Goal: Find contact information: Find contact information

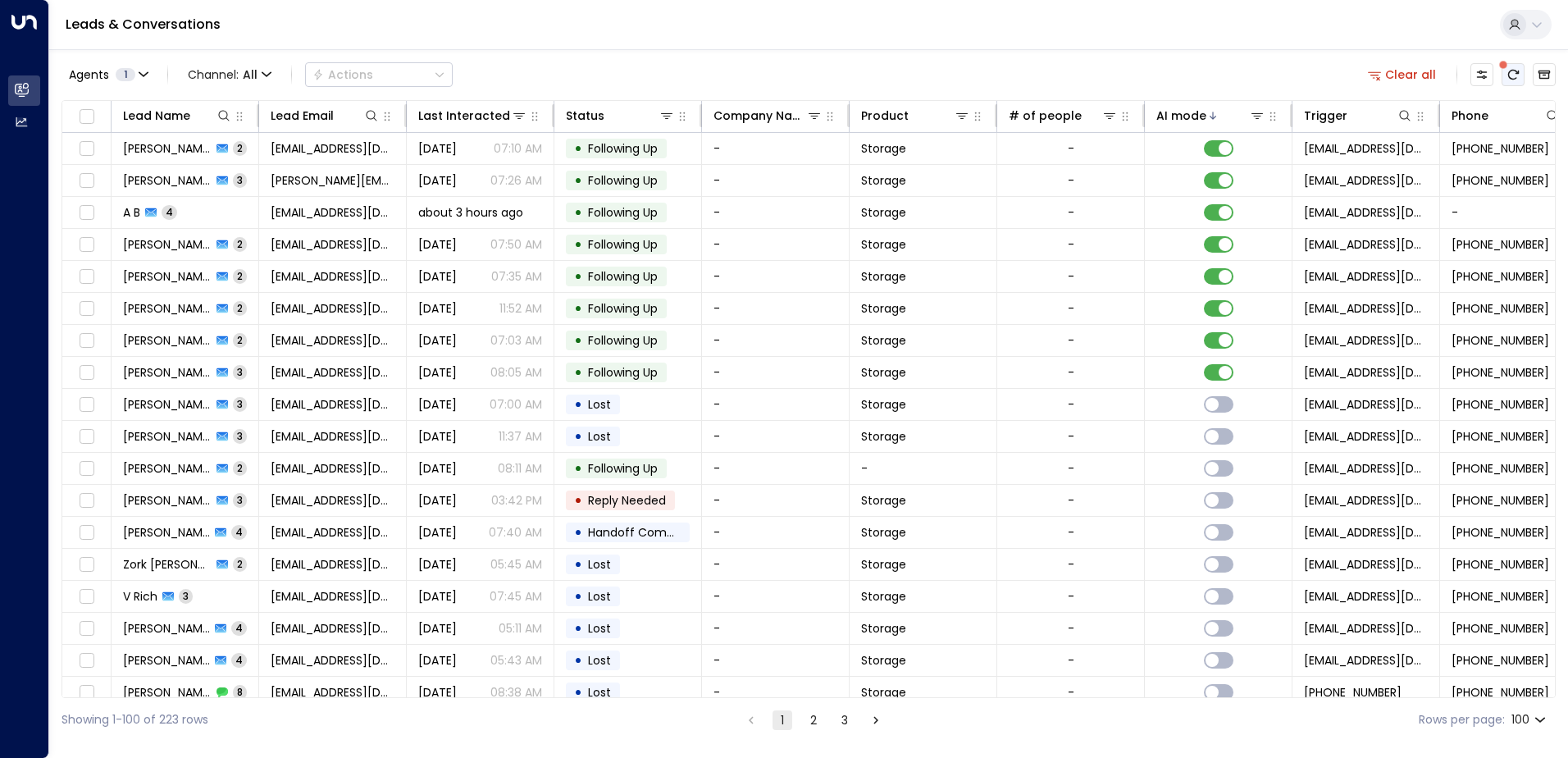
click at [1511, 75] on icon "There are new threads available. Refresh the grid to view the latest updates." at bounding box center [1512, 74] width 13 height 13
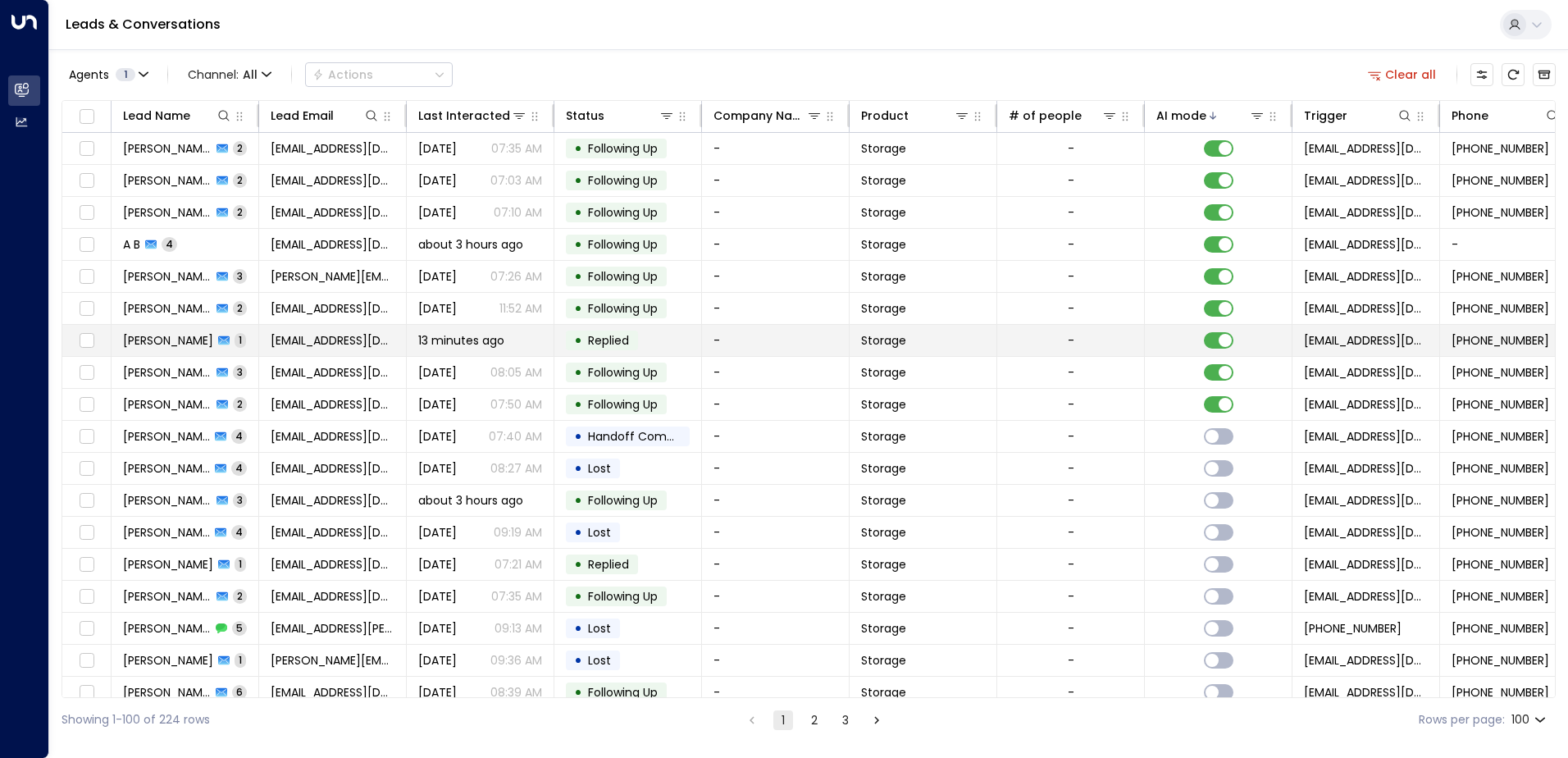
click at [218, 342] on td "[PERSON_NAME] 1" at bounding box center [186, 340] width 148 height 31
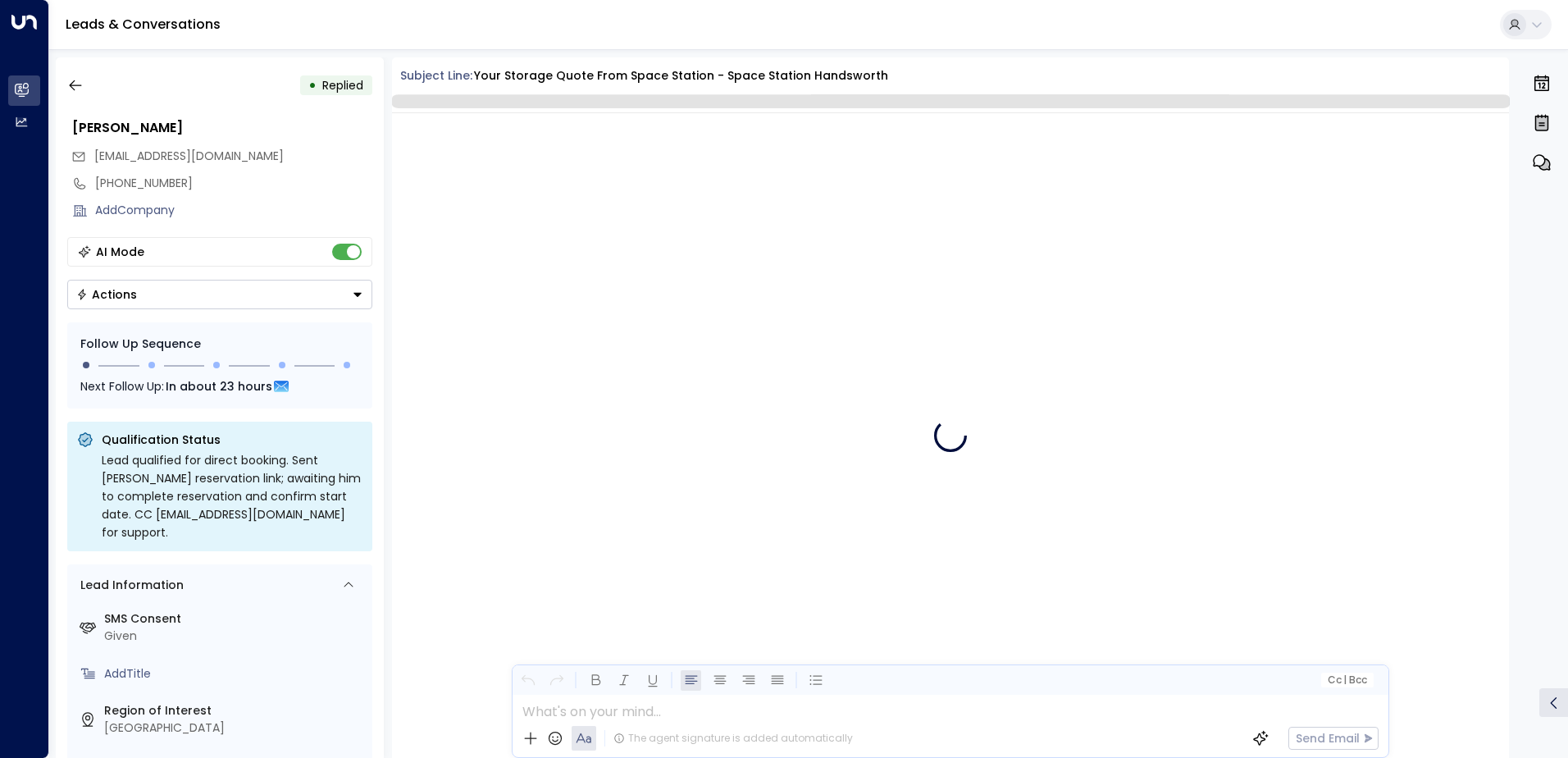
scroll to position [619, 0]
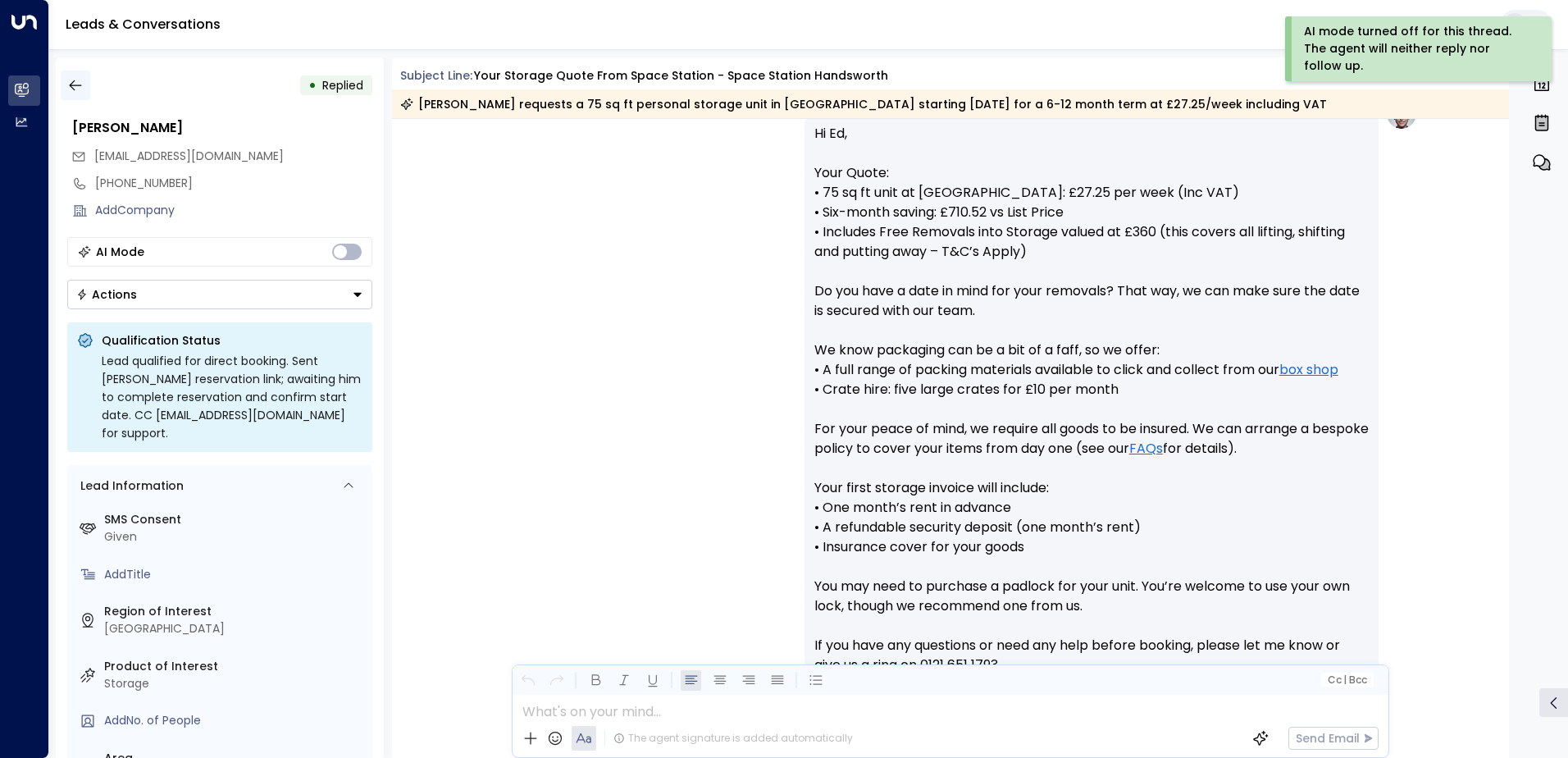
click at [75, 88] on icon "button" at bounding box center [75, 85] width 16 height 16
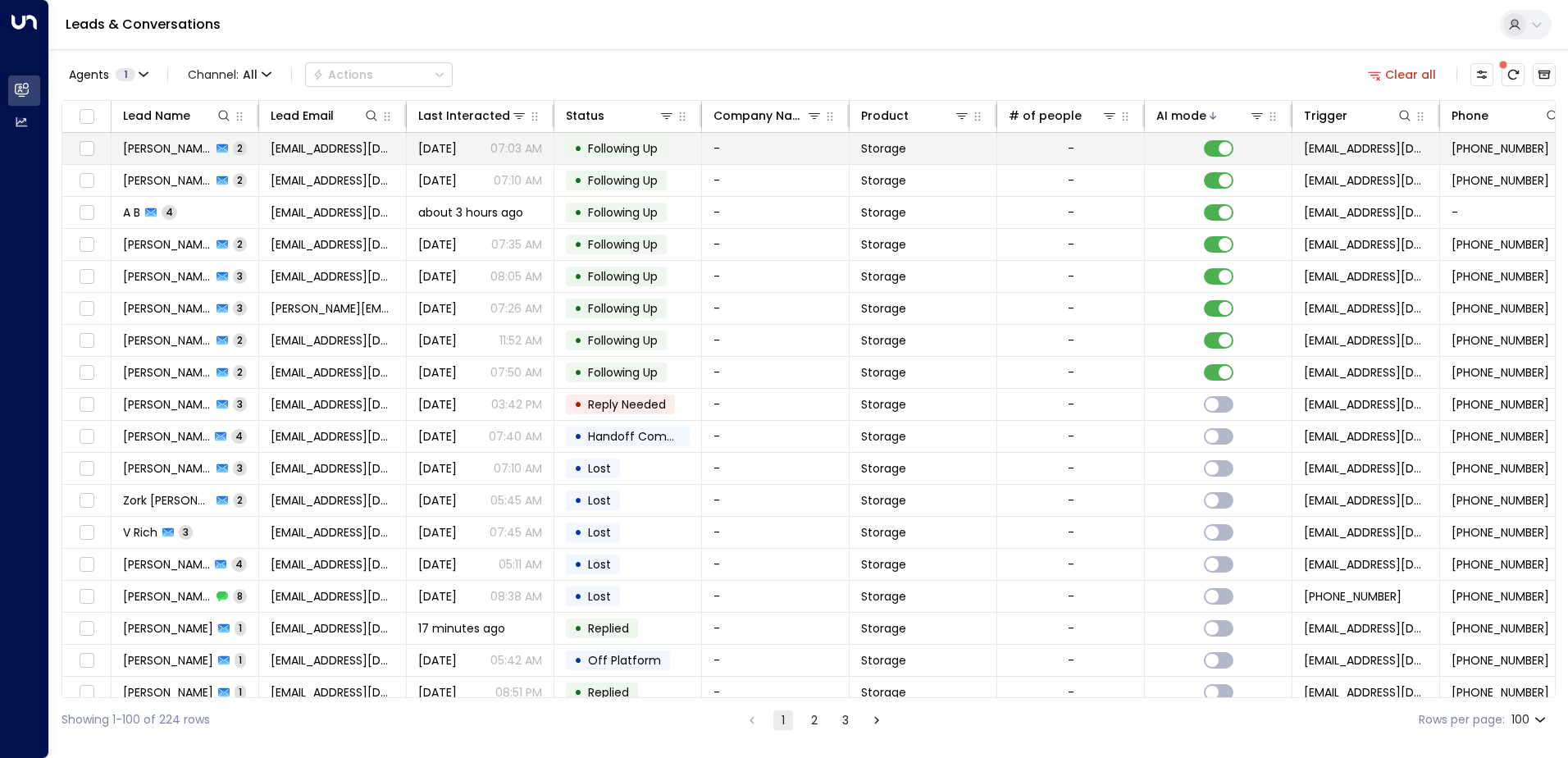
click at [250, 149] on td "[PERSON_NAME] 2" at bounding box center [186, 148] width 148 height 31
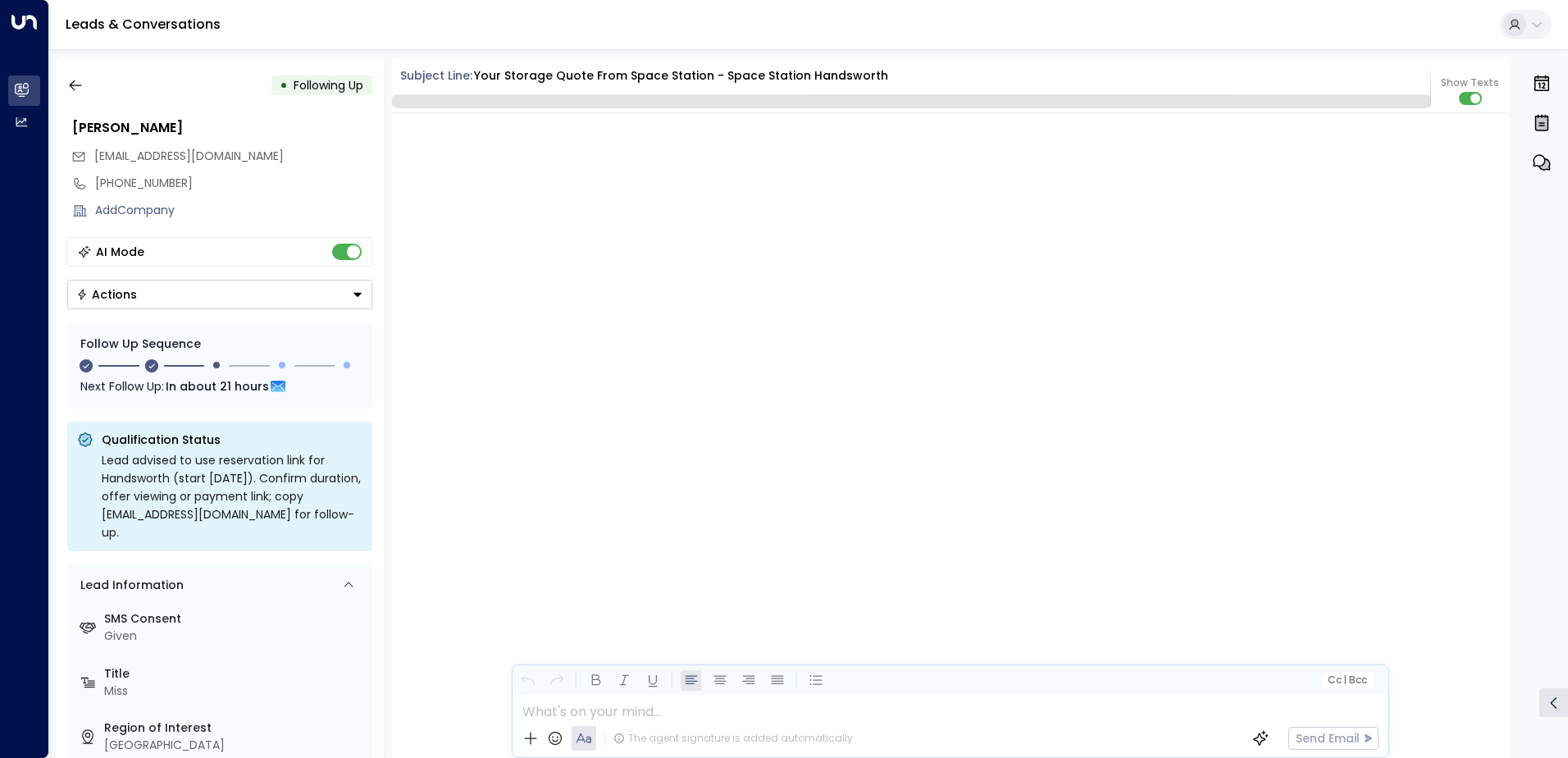
scroll to position [1545, 0]
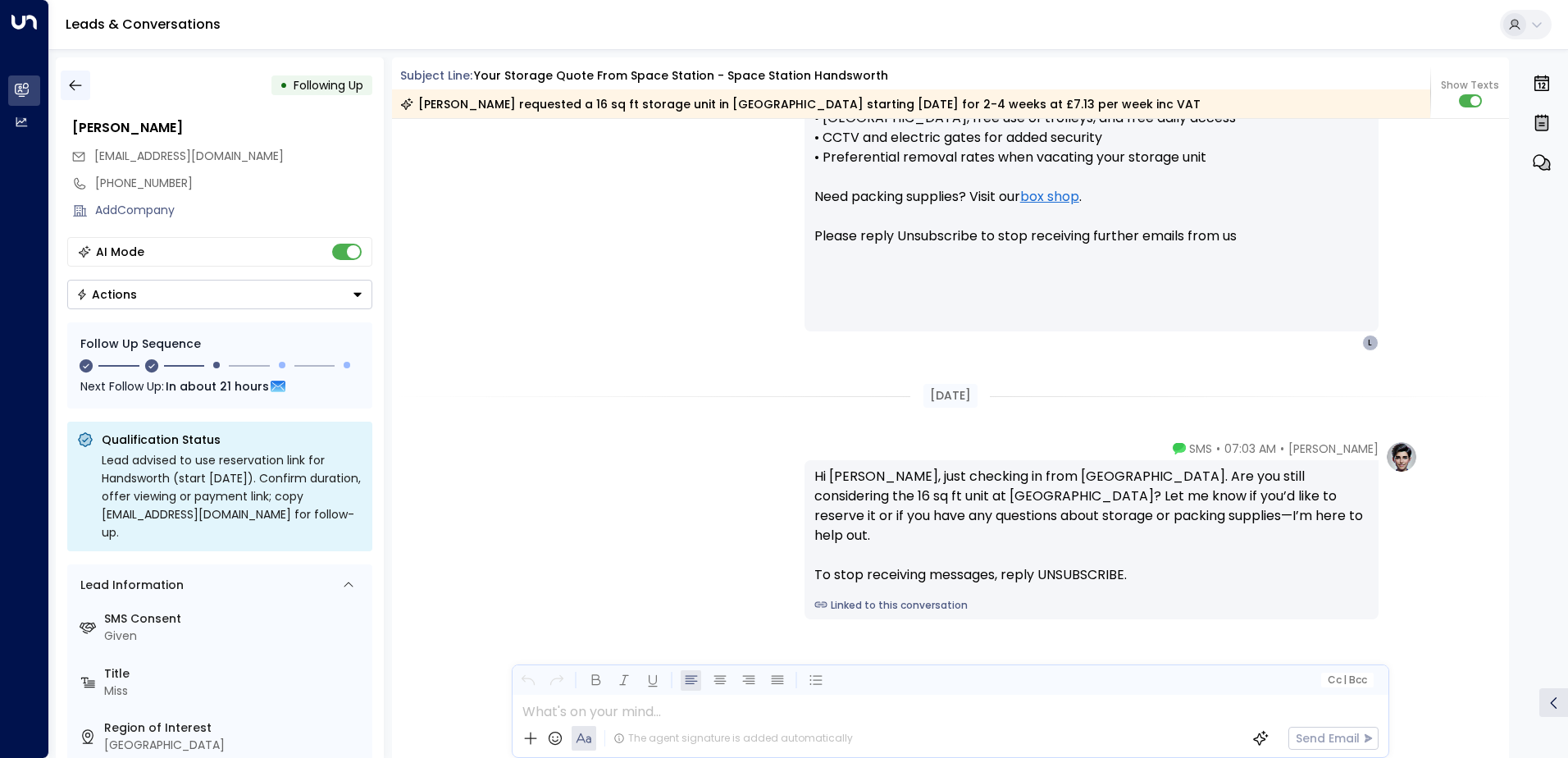
click at [71, 85] on icon "button" at bounding box center [75, 86] width 12 height 10
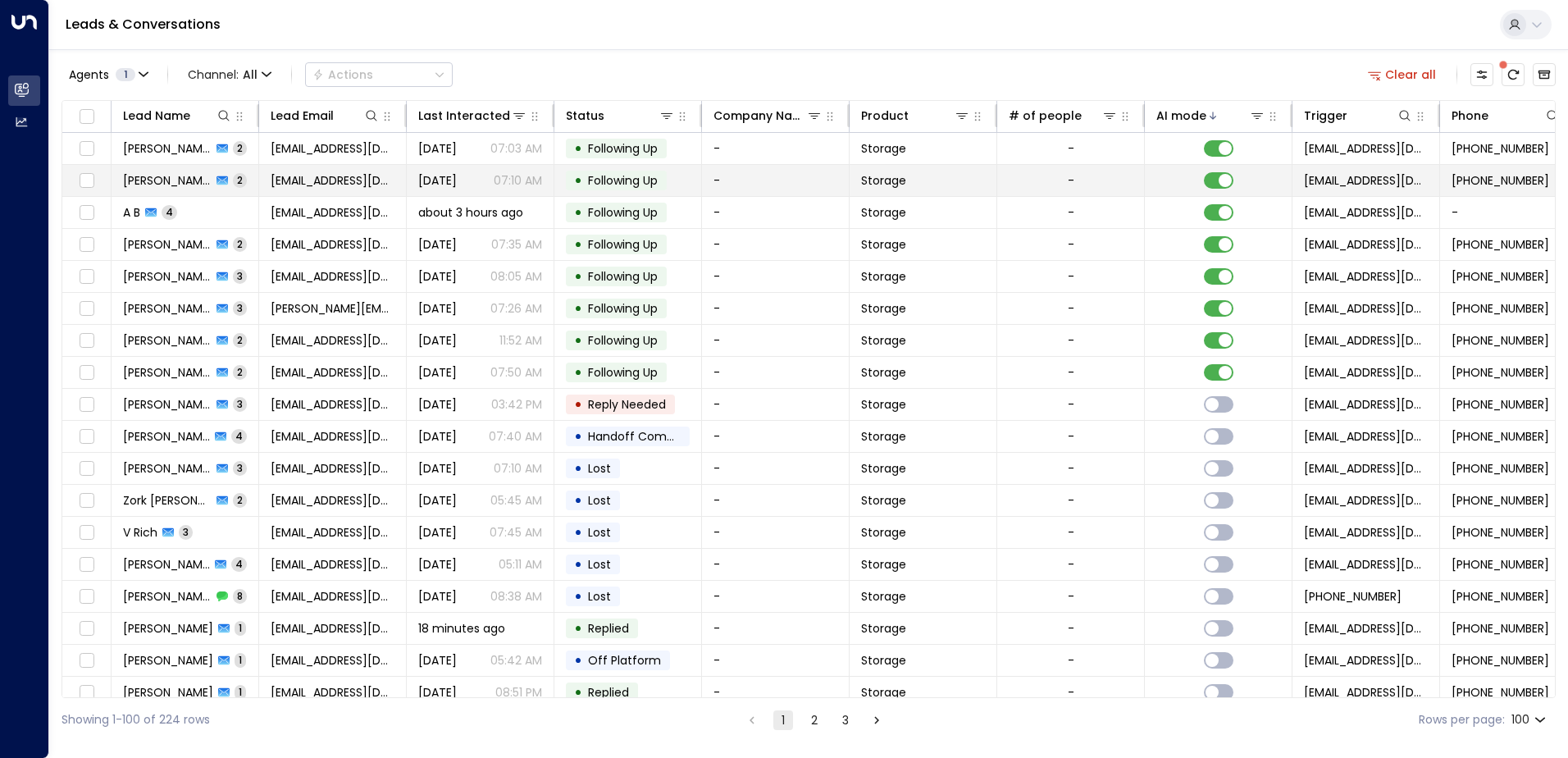
click at [240, 179] on td "[PERSON_NAME] 2" at bounding box center [186, 181] width 148 height 31
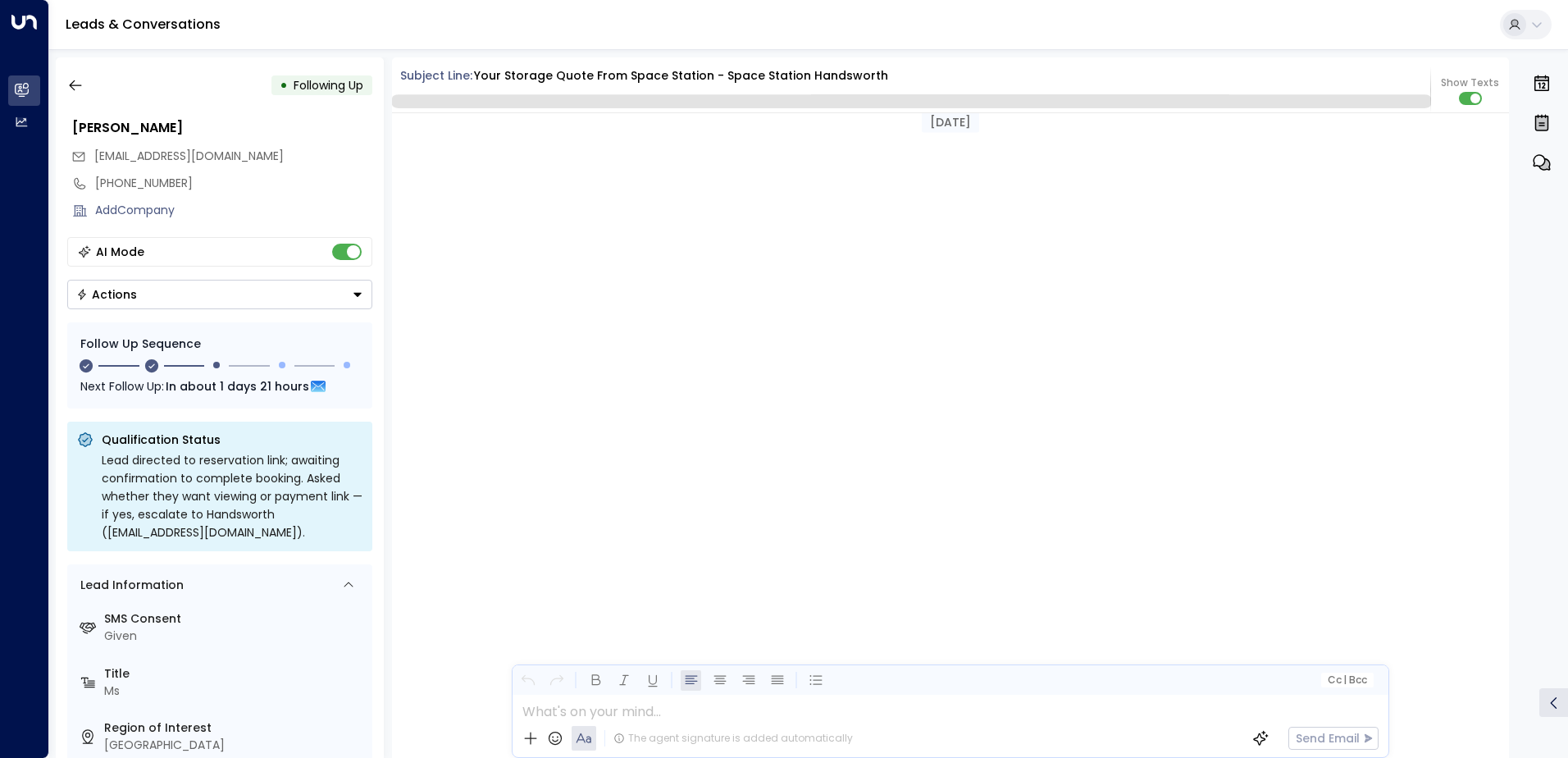
scroll to position [1545, 0]
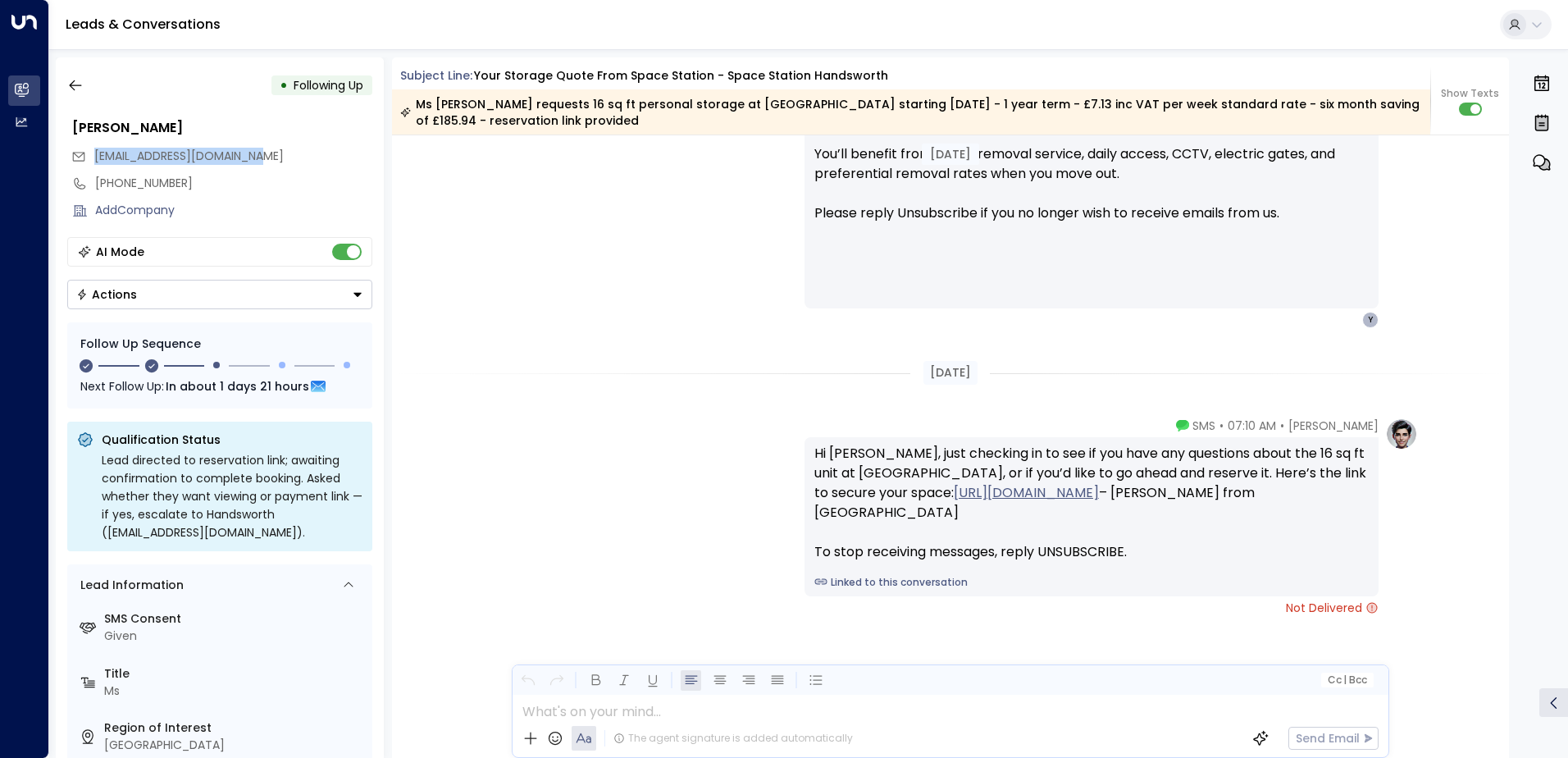
drag, startPoint x: 260, startPoint y: 155, endPoint x: 95, endPoint y: 157, distance: 165.0
click at [95, 157] on div "[EMAIL_ADDRESS][DOMAIN_NAME]" at bounding box center [221, 155] width 301 height 27
drag, startPoint x: 95, startPoint y: 157, endPoint x: 113, endPoint y: 157, distance: 18.0
copy span "[EMAIL_ADDRESS][DOMAIN_NAME]"
click at [73, 81] on icon "button" at bounding box center [75, 85] width 16 height 16
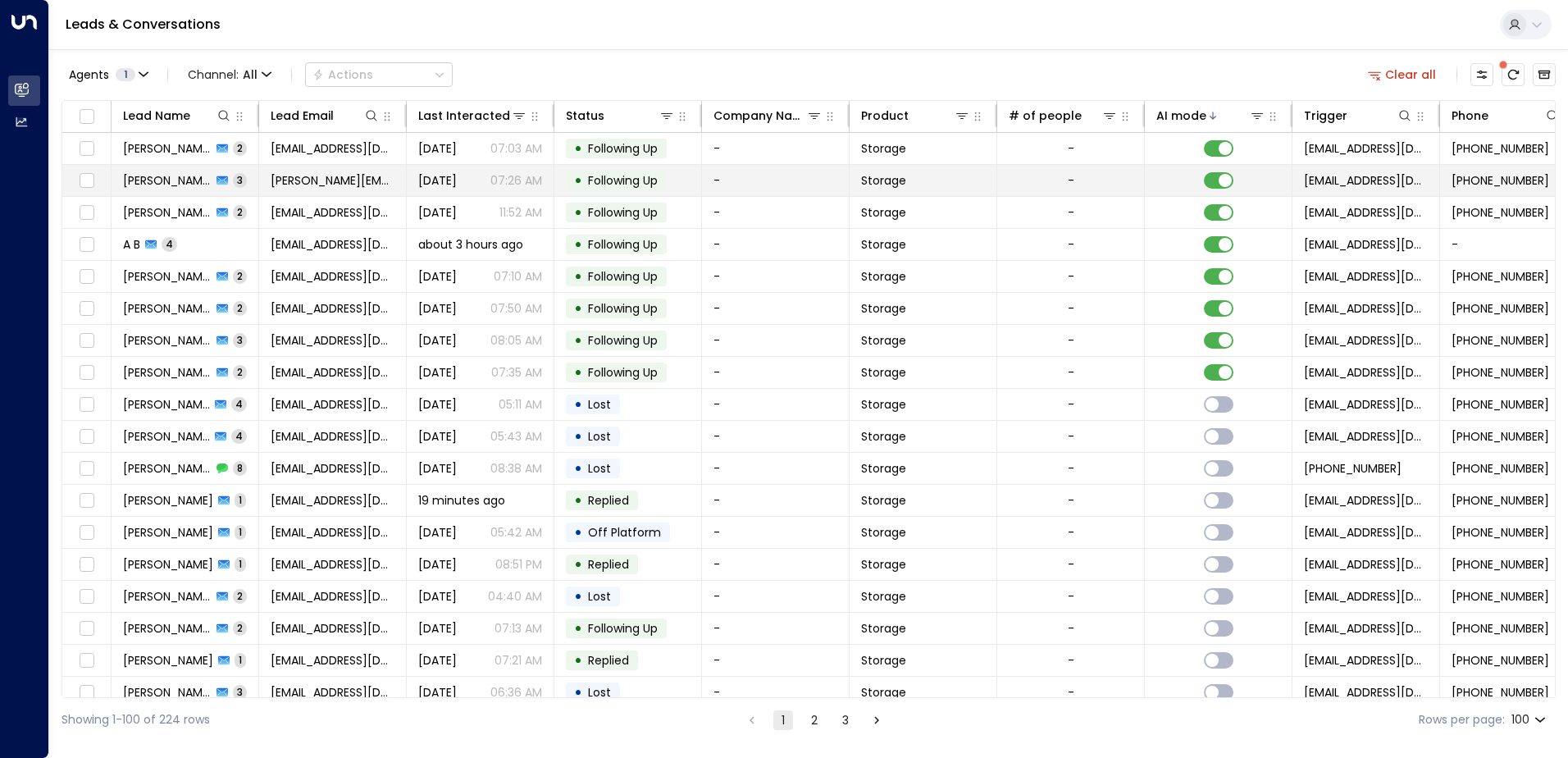
click at [246, 182] on td "[PERSON_NAME] 3" at bounding box center [186, 181] width 148 height 31
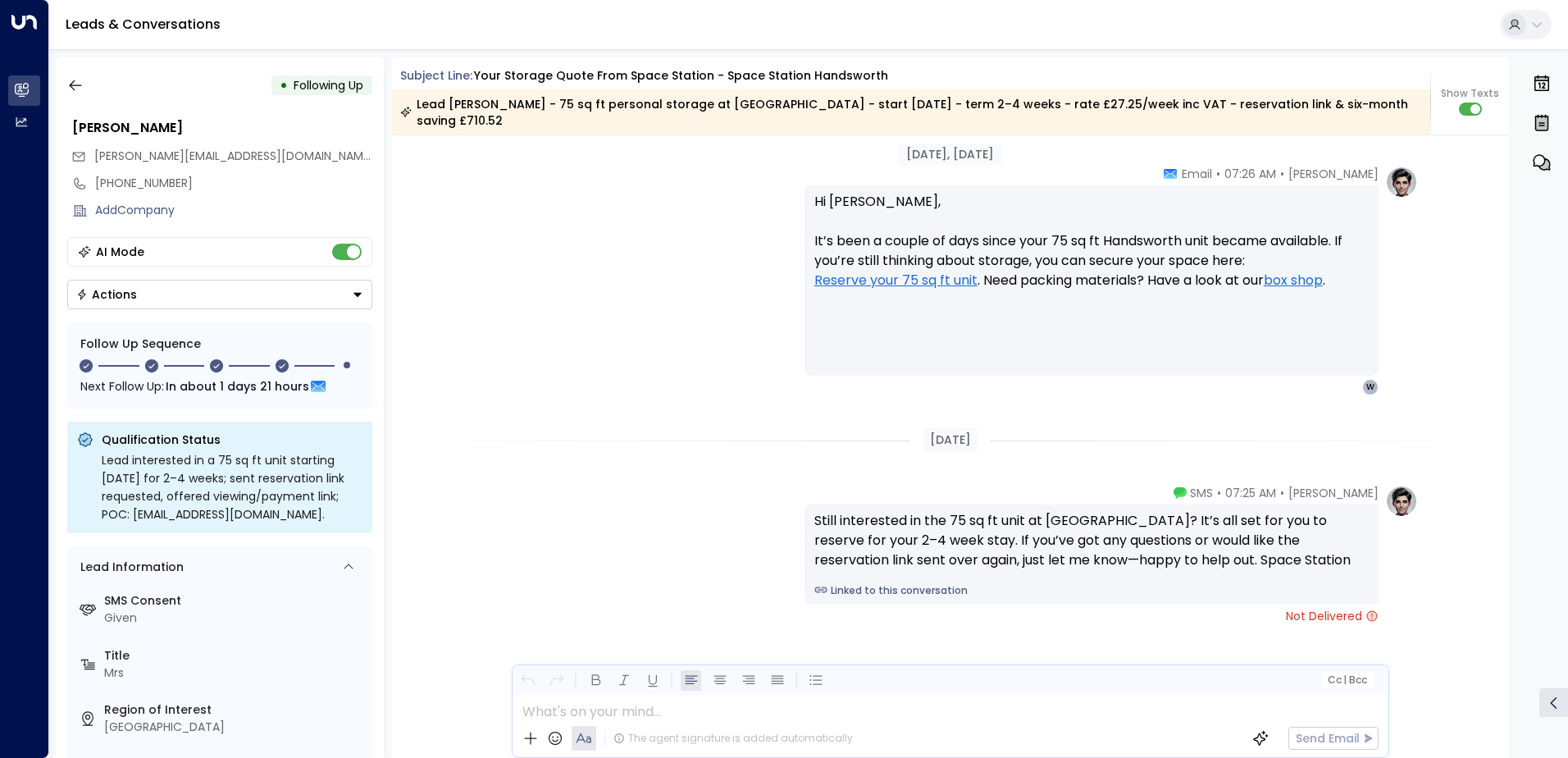
scroll to position [2193, 0]
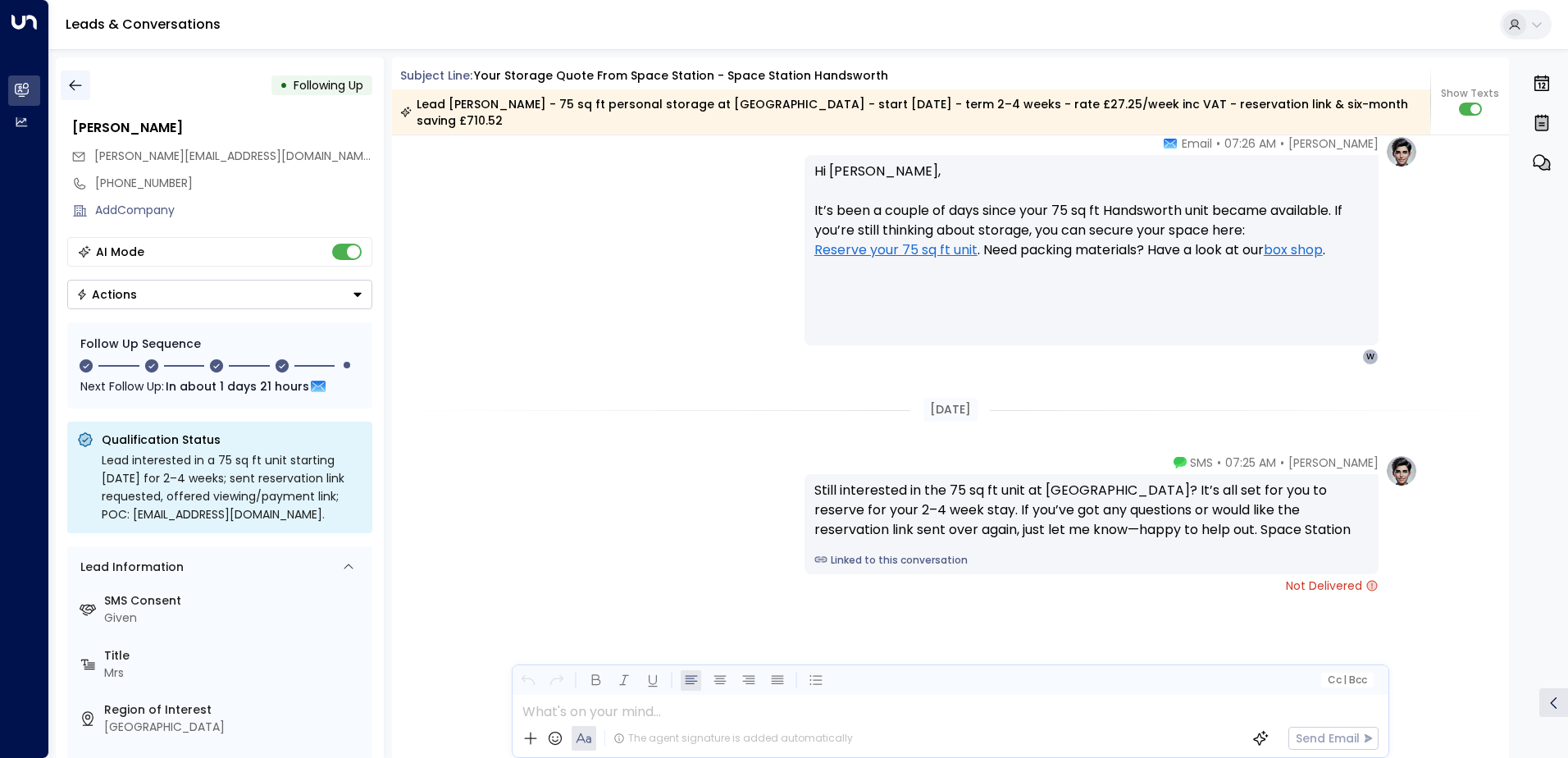
click at [71, 89] on icon "button" at bounding box center [75, 85] width 16 height 16
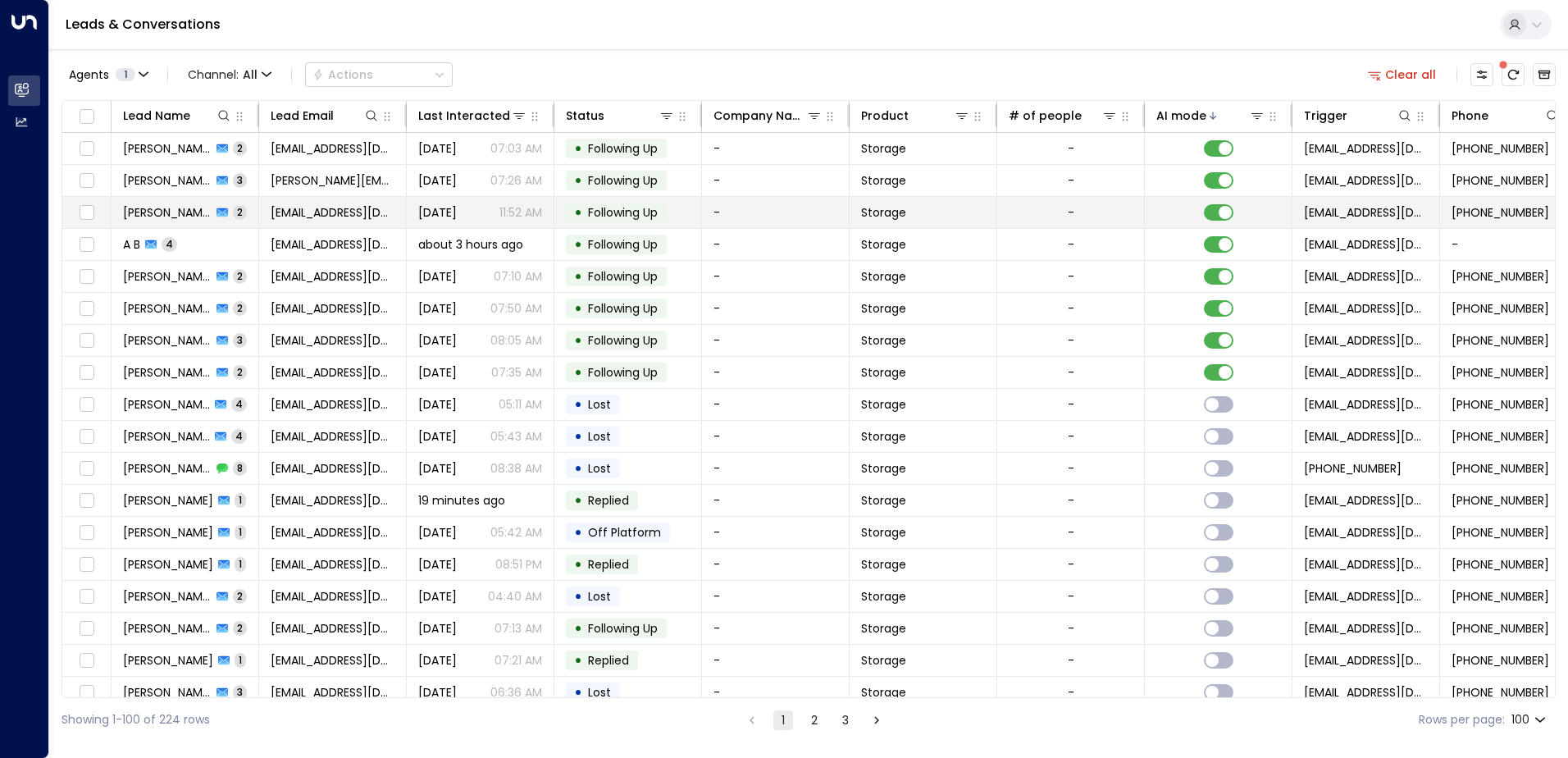
click at [238, 206] on td "[PERSON_NAME] 2" at bounding box center [186, 213] width 148 height 31
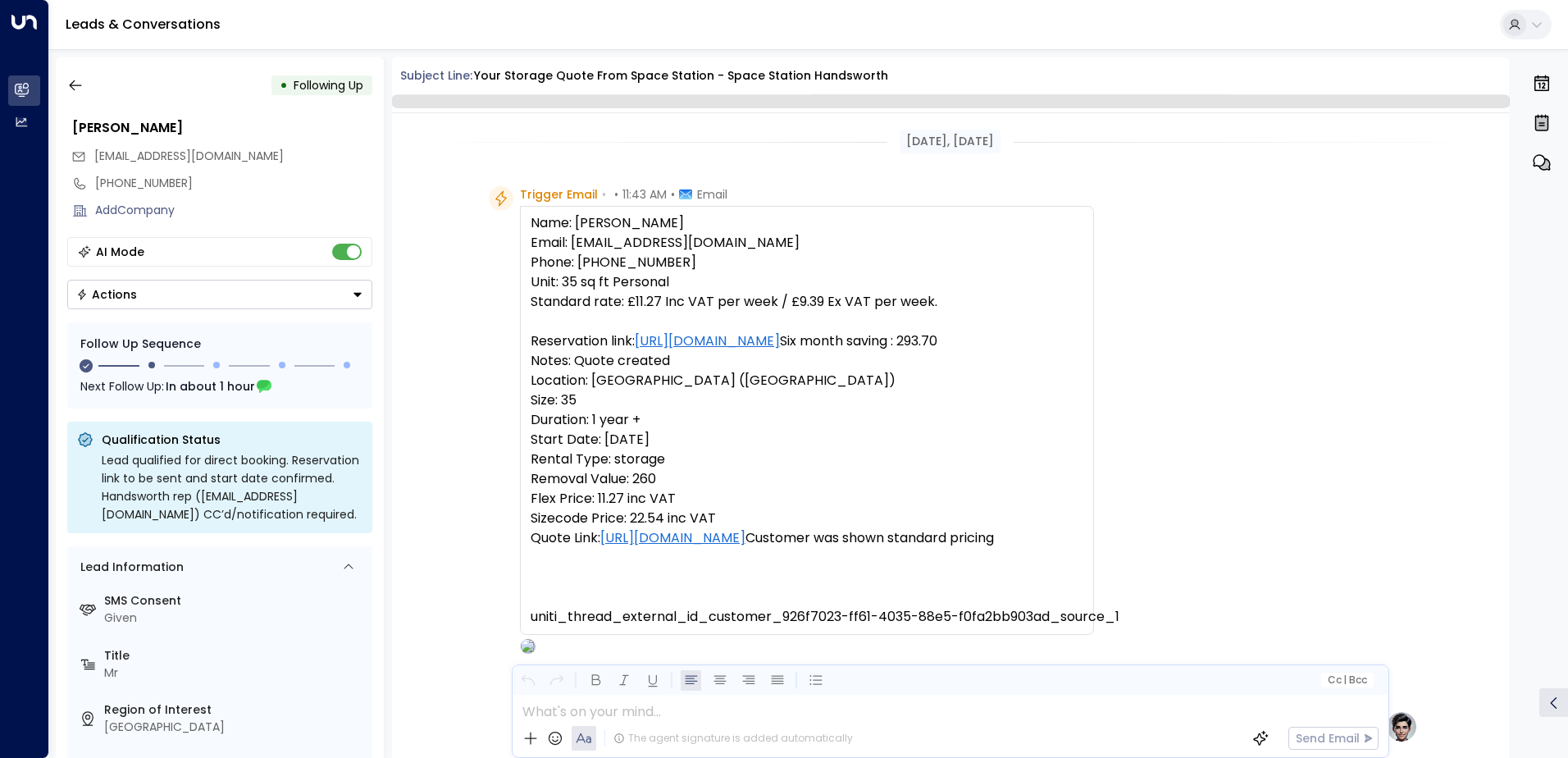
scroll to position [1056, 0]
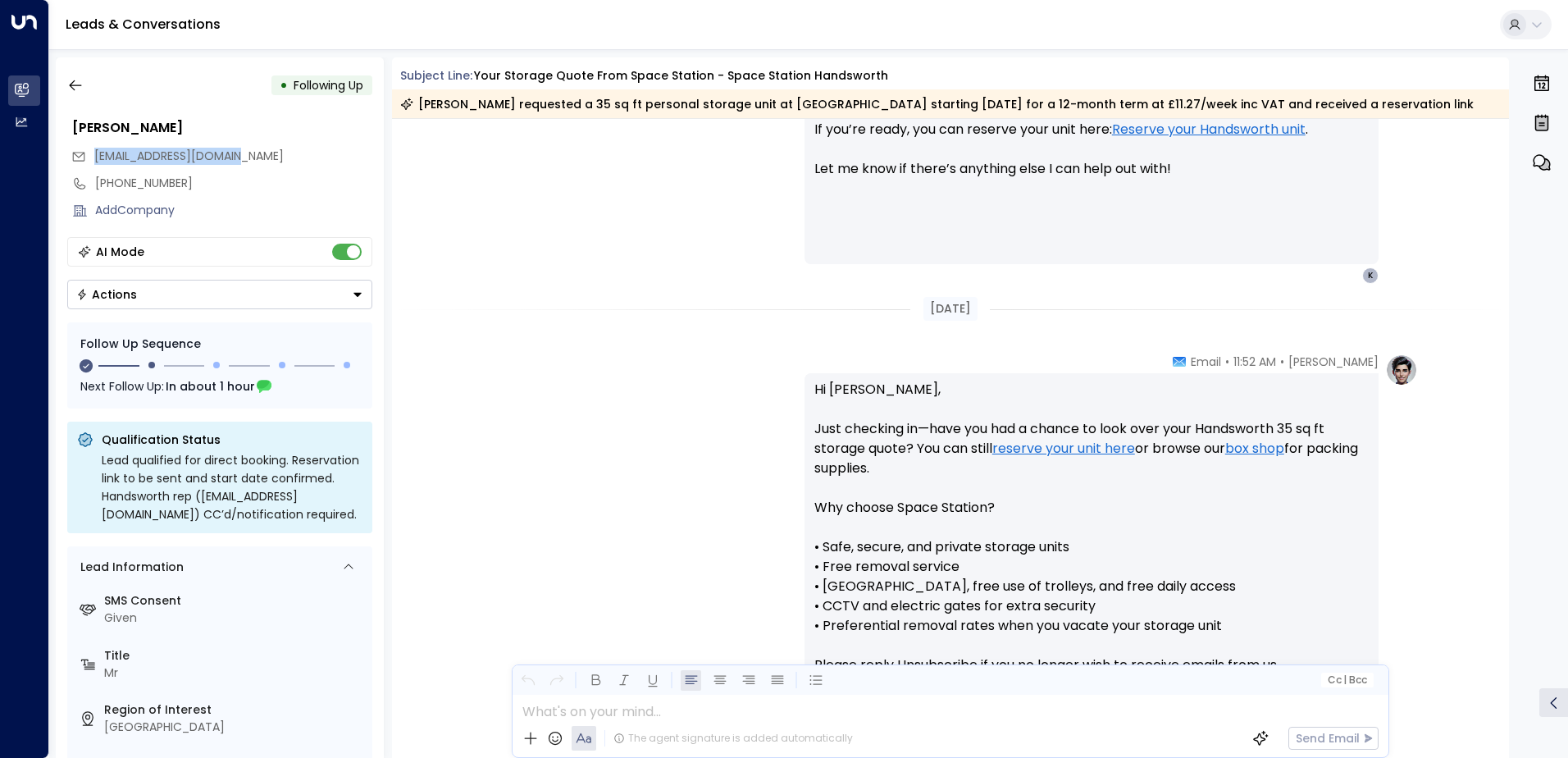
drag, startPoint x: 247, startPoint y: 153, endPoint x: 96, endPoint y: 156, distance: 151.0
click at [96, 156] on div "[EMAIL_ADDRESS][DOMAIN_NAME]" at bounding box center [221, 155] width 301 height 27
drag, startPoint x: 96, startPoint y: 156, endPoint x: 115, endPoint y: 157, distance: 19.0
copy span "[EMAIL_ADDRESS][DOMAIN_NAME]"
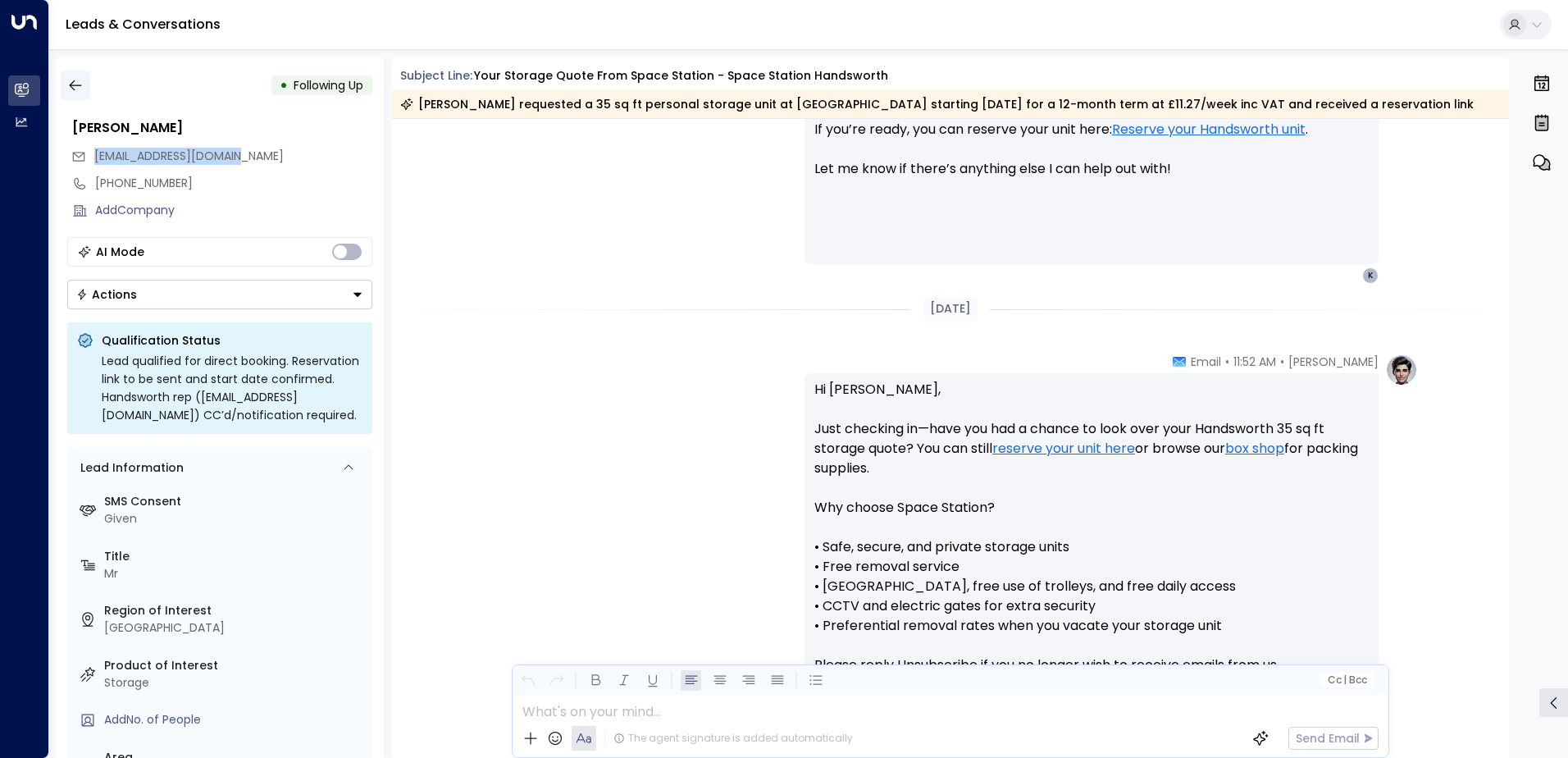
click at [74, 89] on icon "button" at bounding box center [75, 86] width 12 height 10
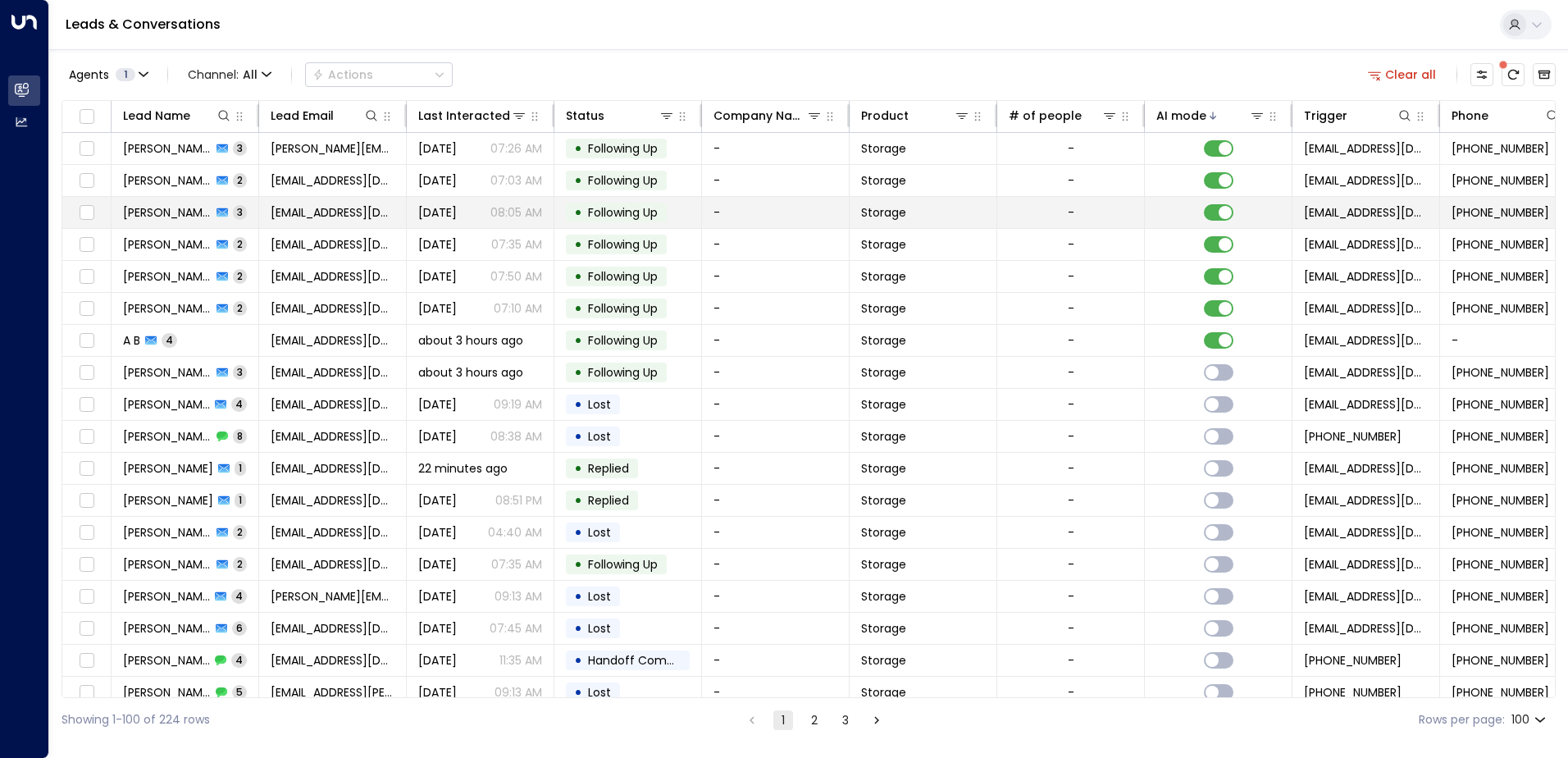
click at [175, 213] on span "[PERSON_NAME]" at bounding box center [167, 212] width 89 height 16
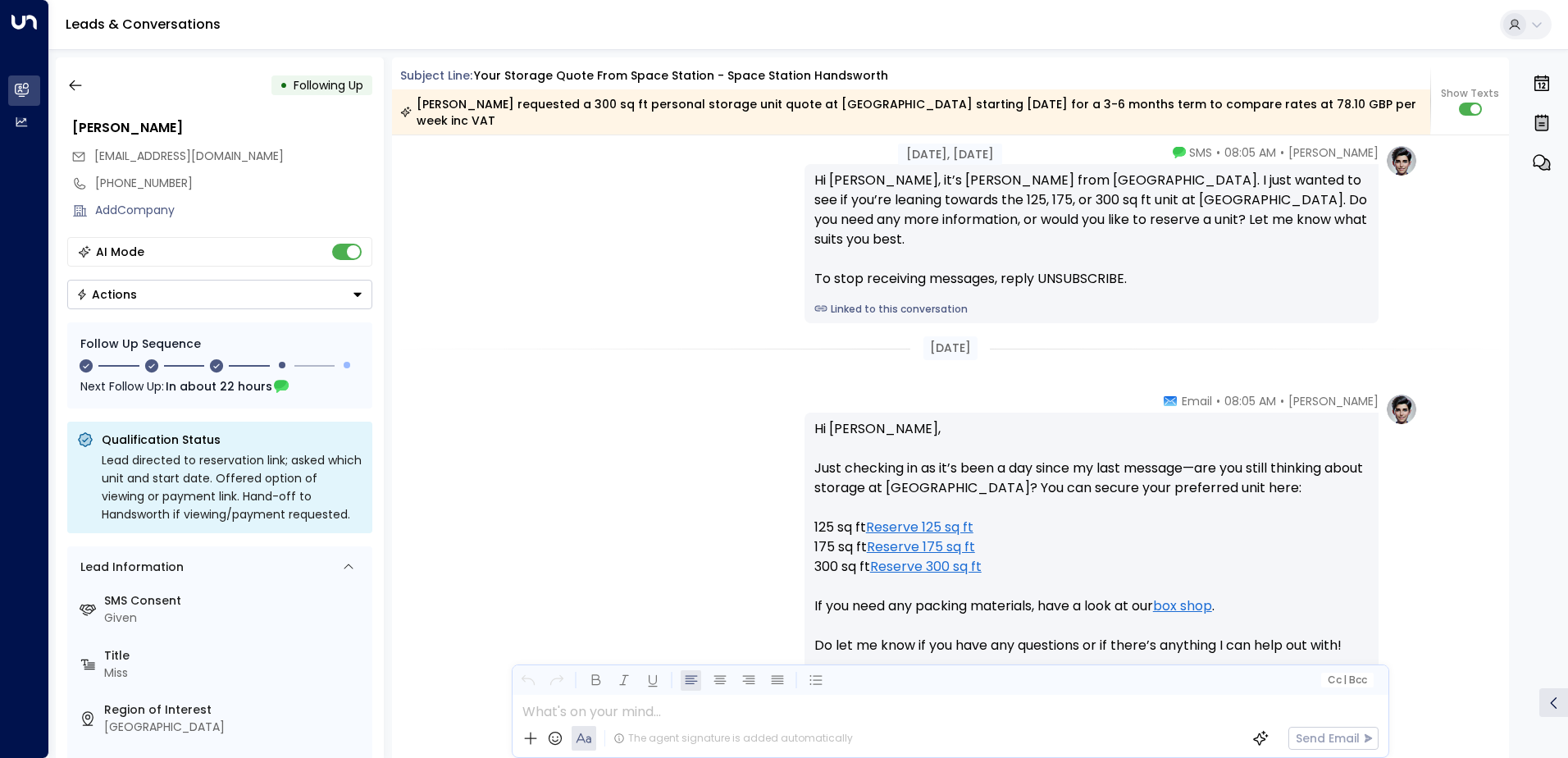
scroll to position [1968, 0]
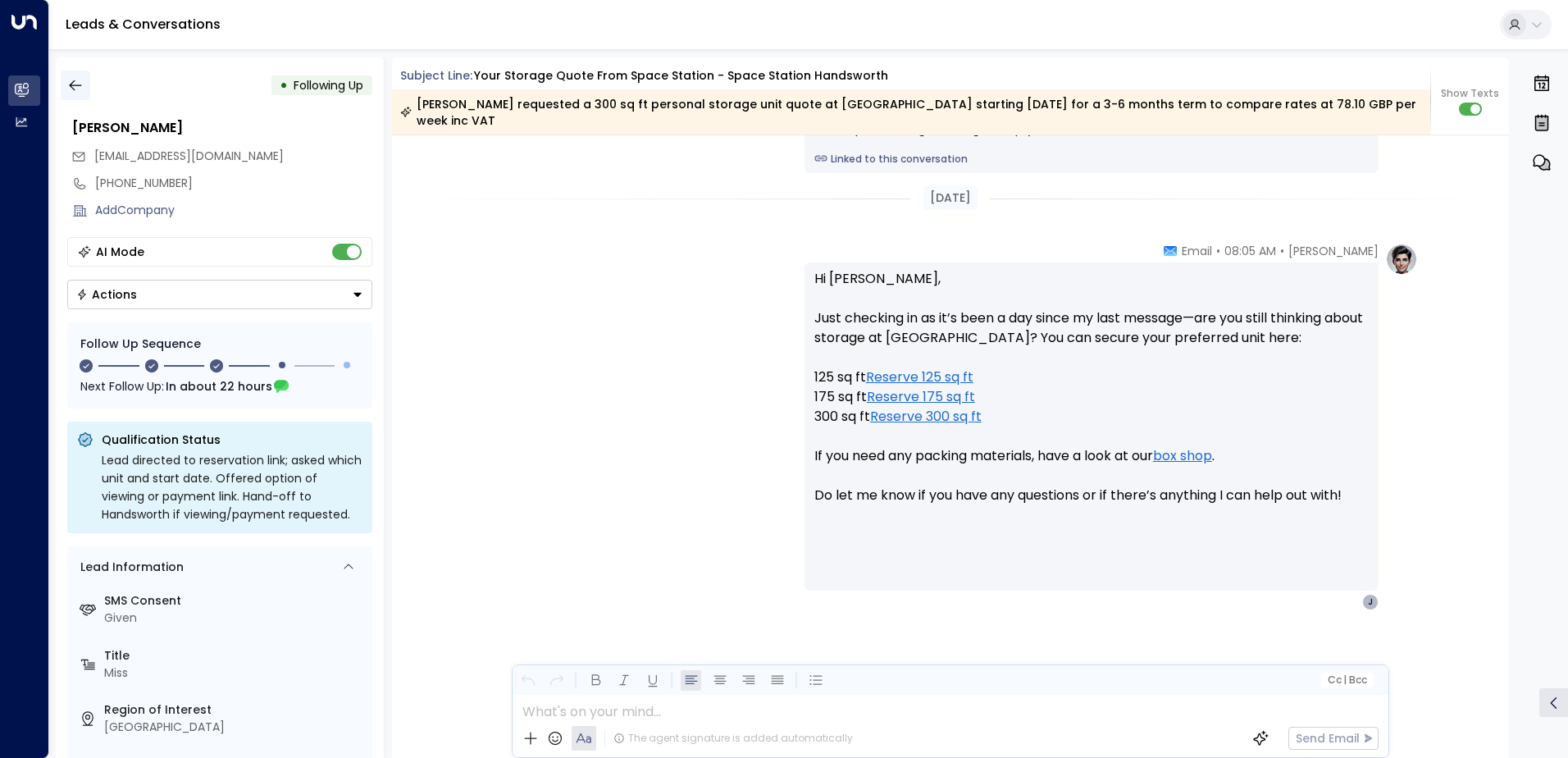
click at [79, 81] on icon "button" at bounding box center [75, 85] width 16 height 16
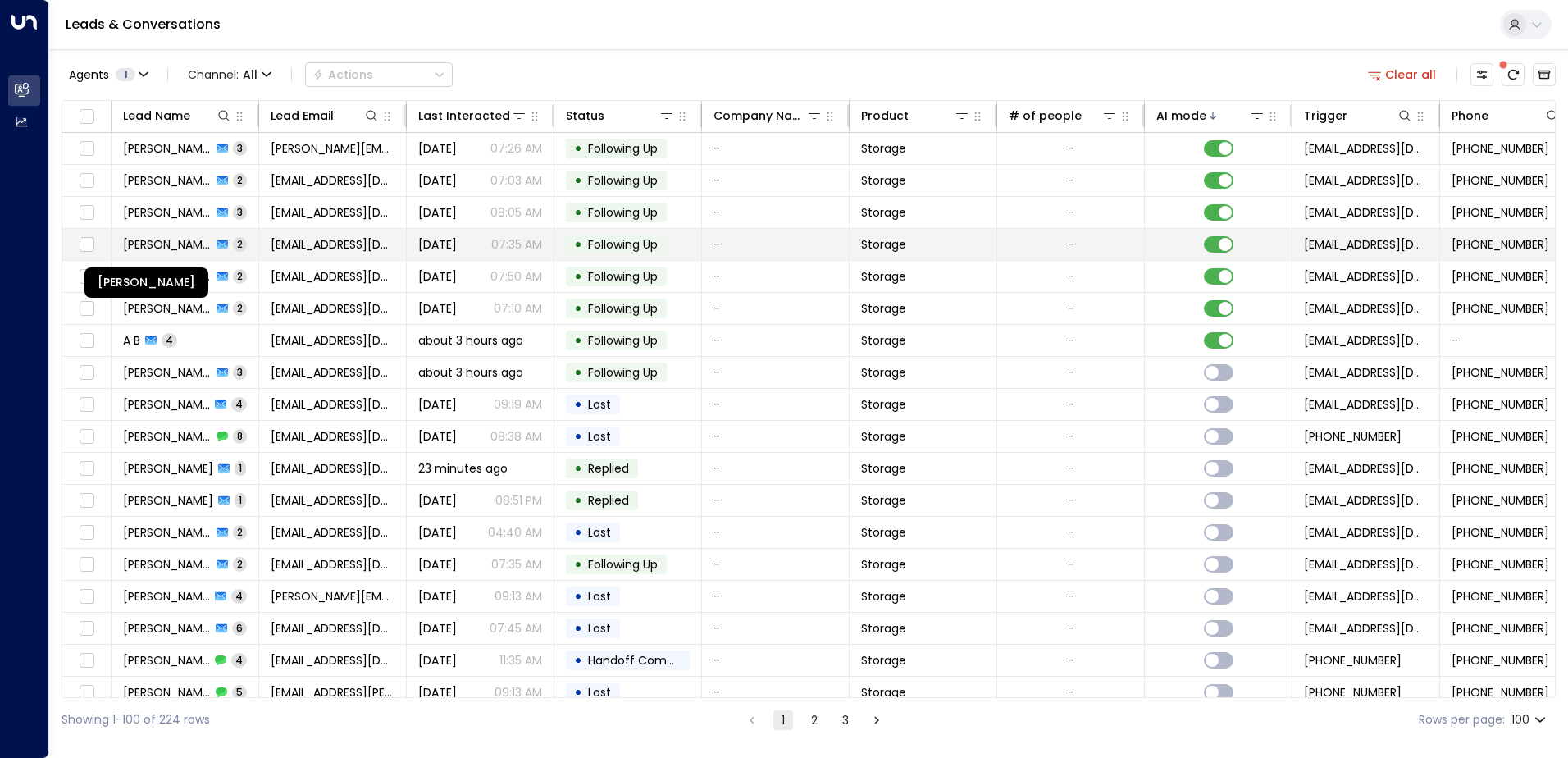
click at [191, 247] on span "[PERSON_NAME]" at bounding box center [167, 244] width 89 height 16
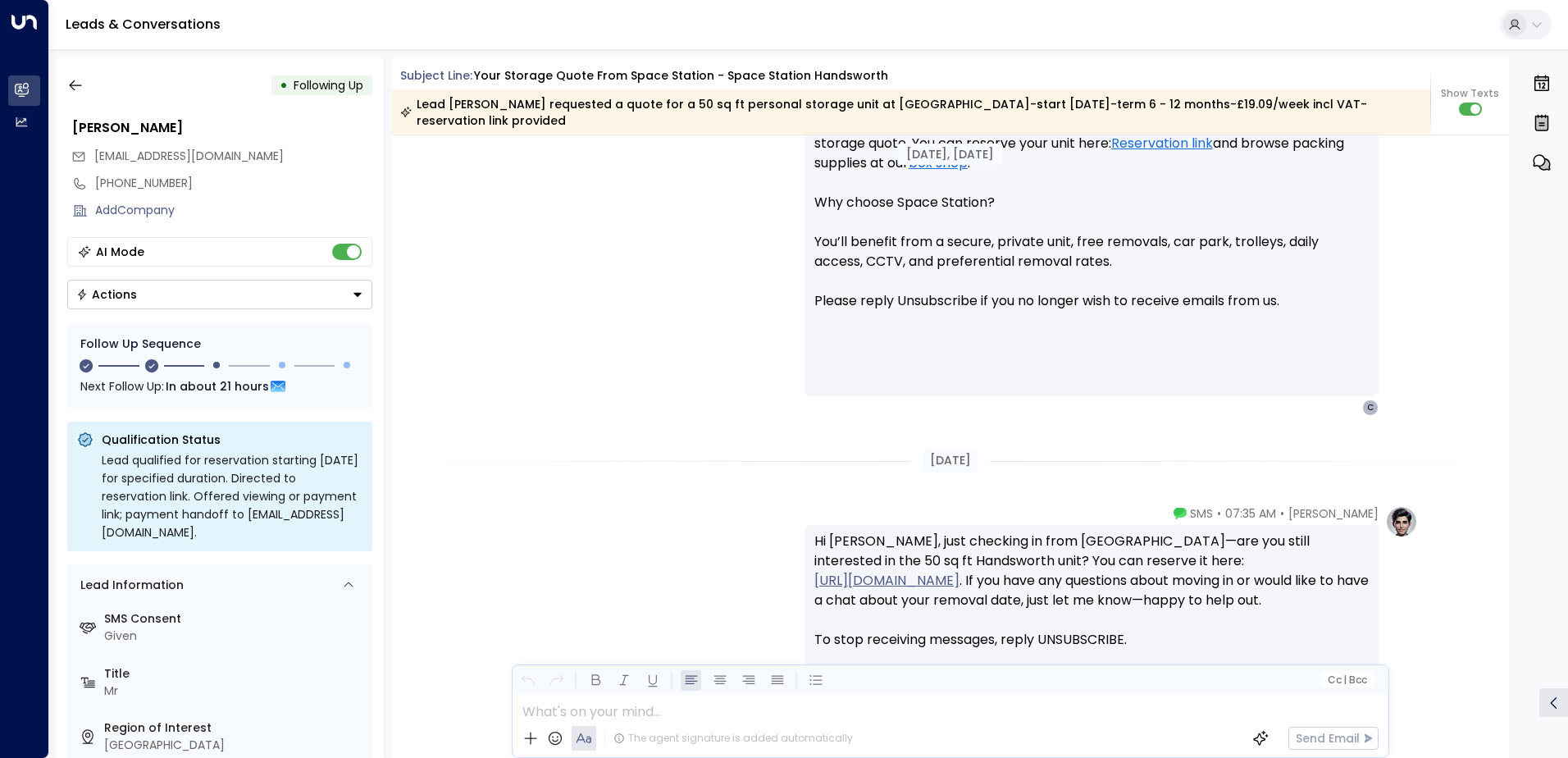
scroll to position [1566, 0]
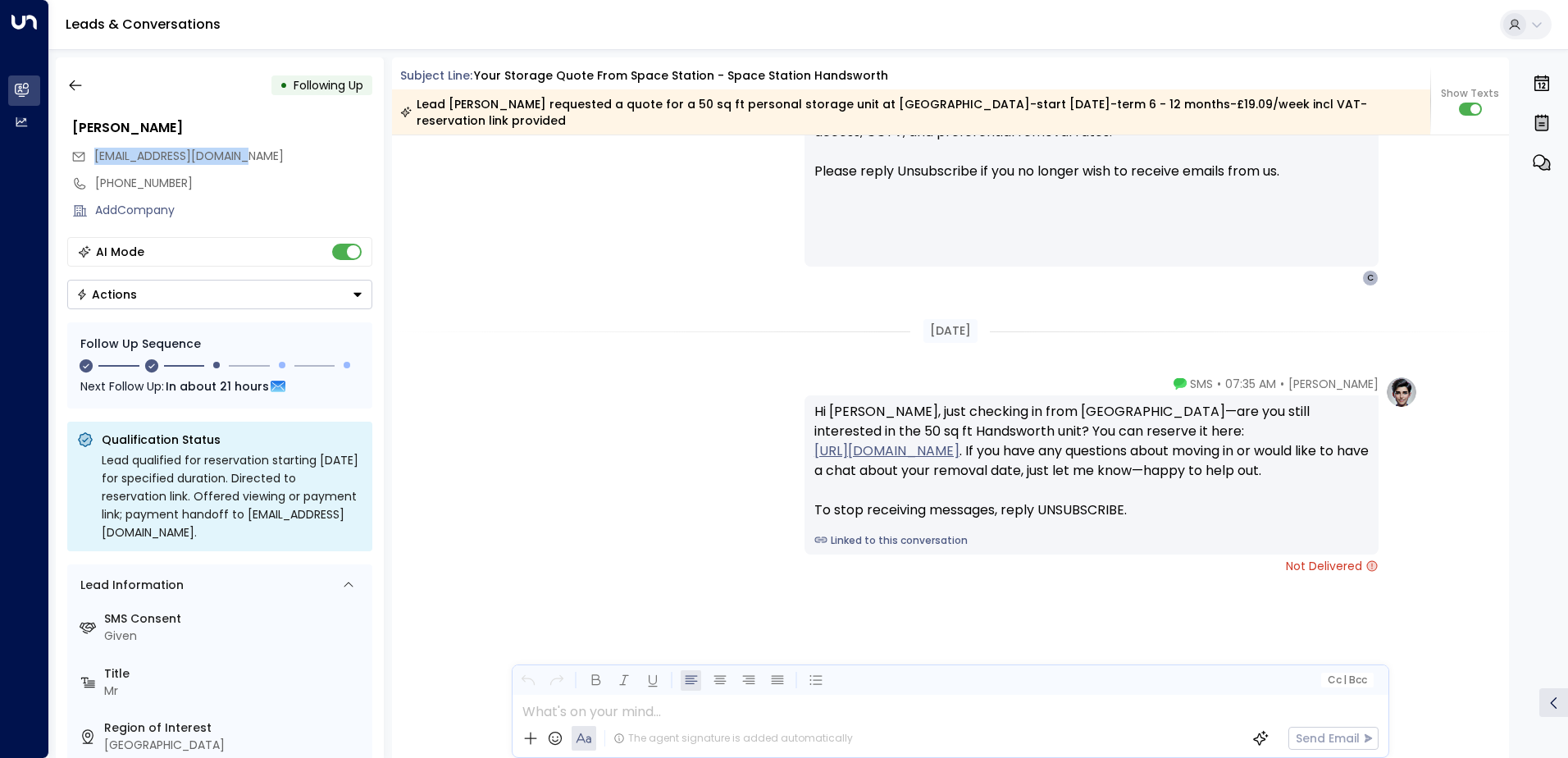
drag, startPoint x: 261, startPoint y: 151, endPoint x: 97, endPoint y: 158, distance: 164.1
click at [97, 158] on div "[EMAIL_ADDRESS][DOMAIN_NAME]" at bounding box center [221, 155] width 301 height 27
drag, startPoint x: 97, startPoint y: 158, endPoint x: 129, endPoint y: 158, distance: 32.0
copy span "[EMAIL_ADDRESS][DOMAIN_NAME]"
click at [75, 85] on icon "button" at bounding box center [75, 86] width 12 height 10
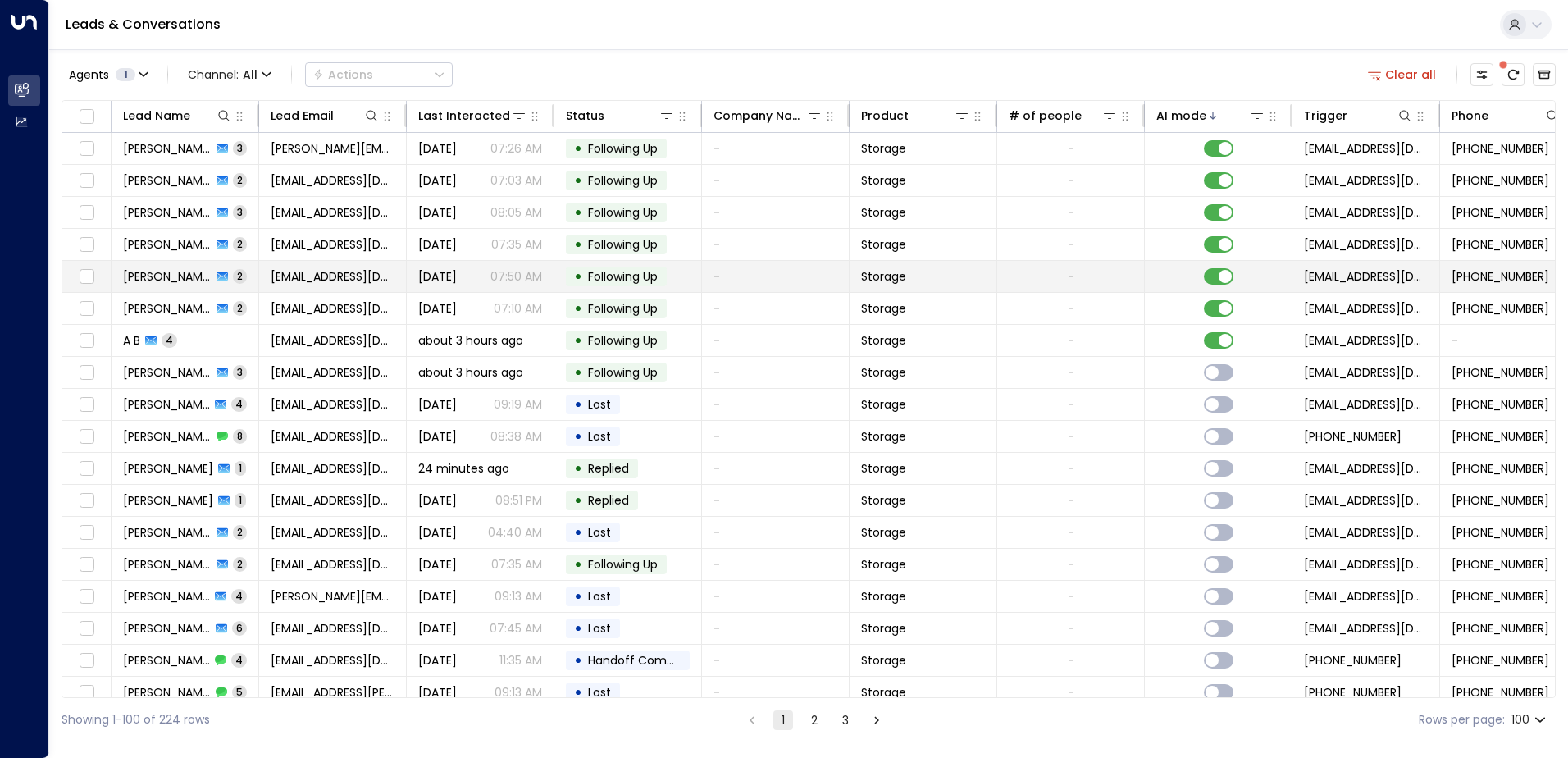
click at [225, 277] on td "[PERSON_NAME] 2" at bounding box center [186, 277] width 148 height 31
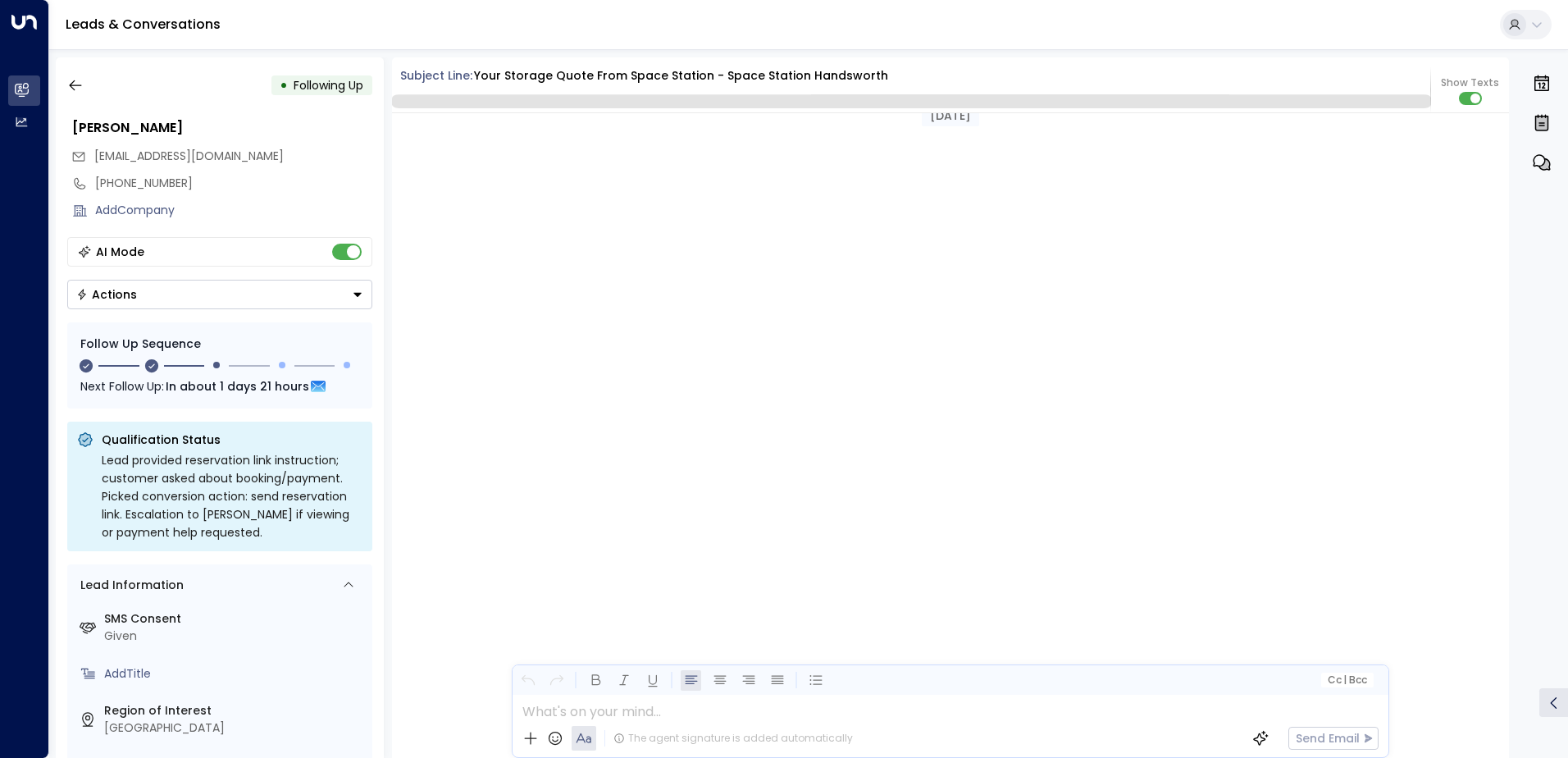
scroll to position [1604, 0]
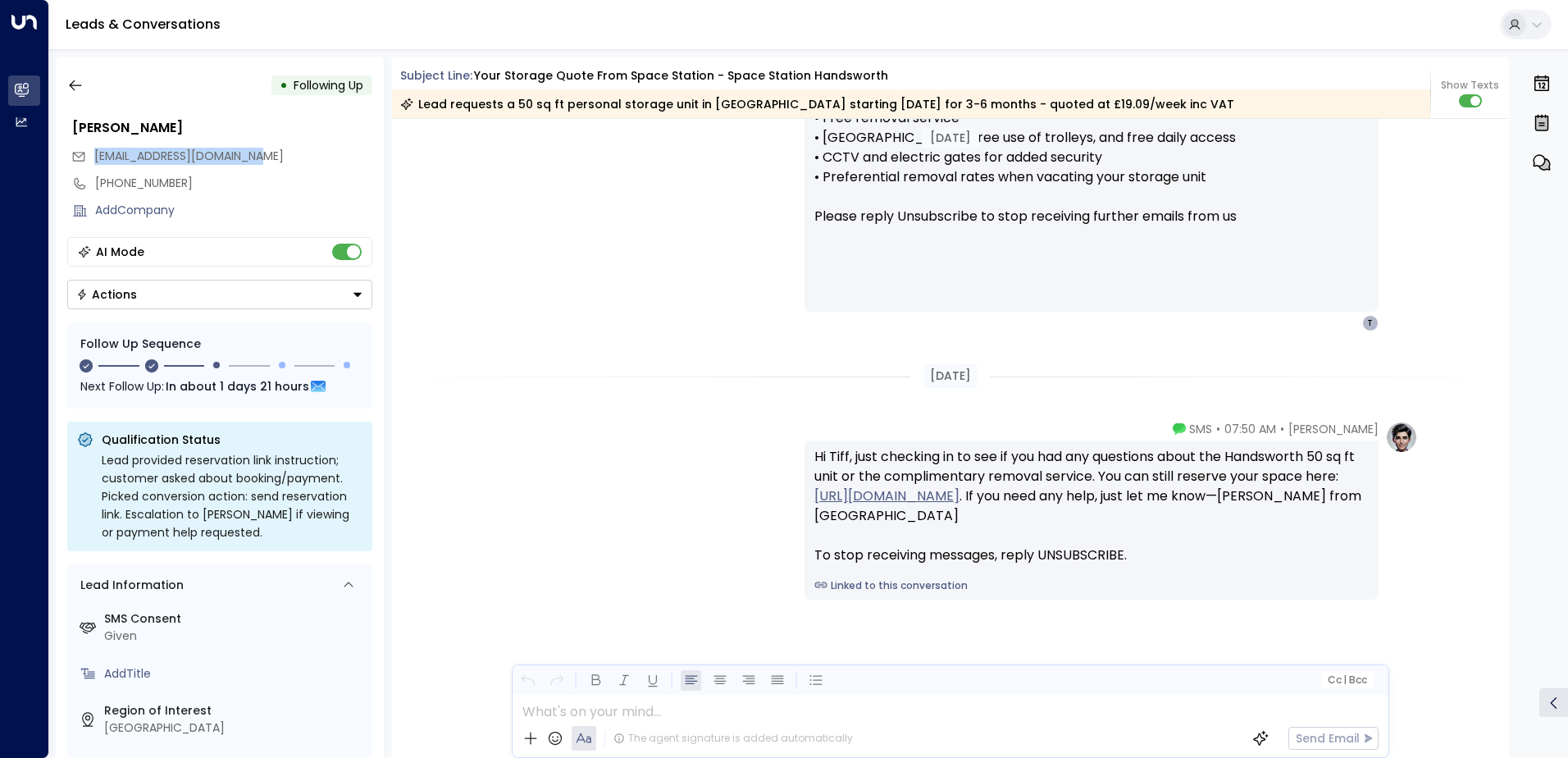
drag, startPoint x: 266, startPoint y: 155, endPoint x: 94, endPoint y: 161, distance: 172.1
click at [94, 161] on div "[EMAIL_ADDRESS][DOMAIN_NAME]" at bounding box center [221, 155] width 301 height 27
drag, startPoint x: 94, startPoint y: 161, endPoint x: 114, endPoint y: 157, distance: 20.4
copy span "[EMAIL_ADDRESS][DOMAIN_NAME]"
click at [69, 86] on icon "button" at bounding box center [75, 86] width 12 height 10
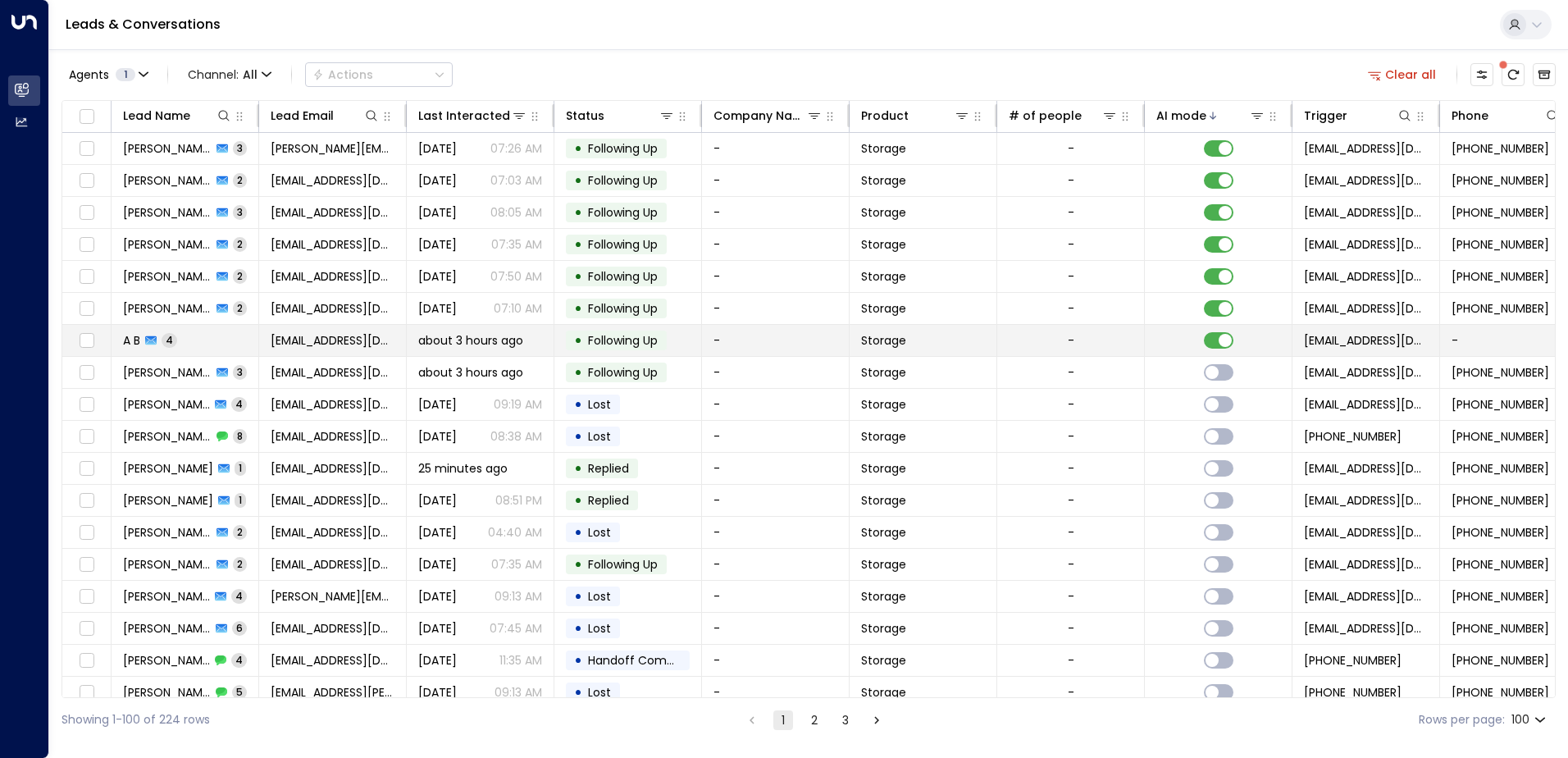
click at [235, 340] on td "A B 4" at bounding box center [186, 340] width 148 height 31
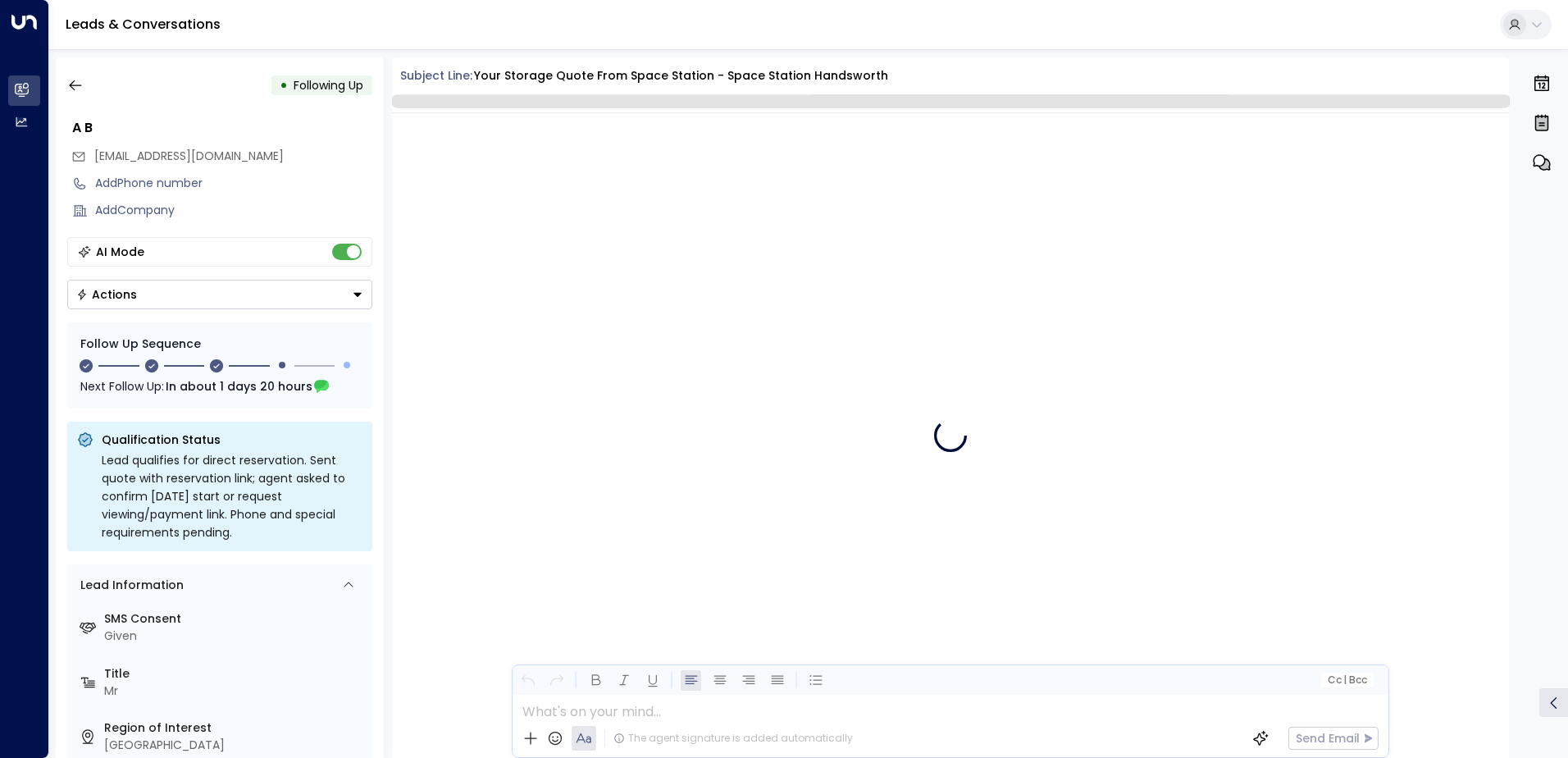
scroll to position [1898, 0]
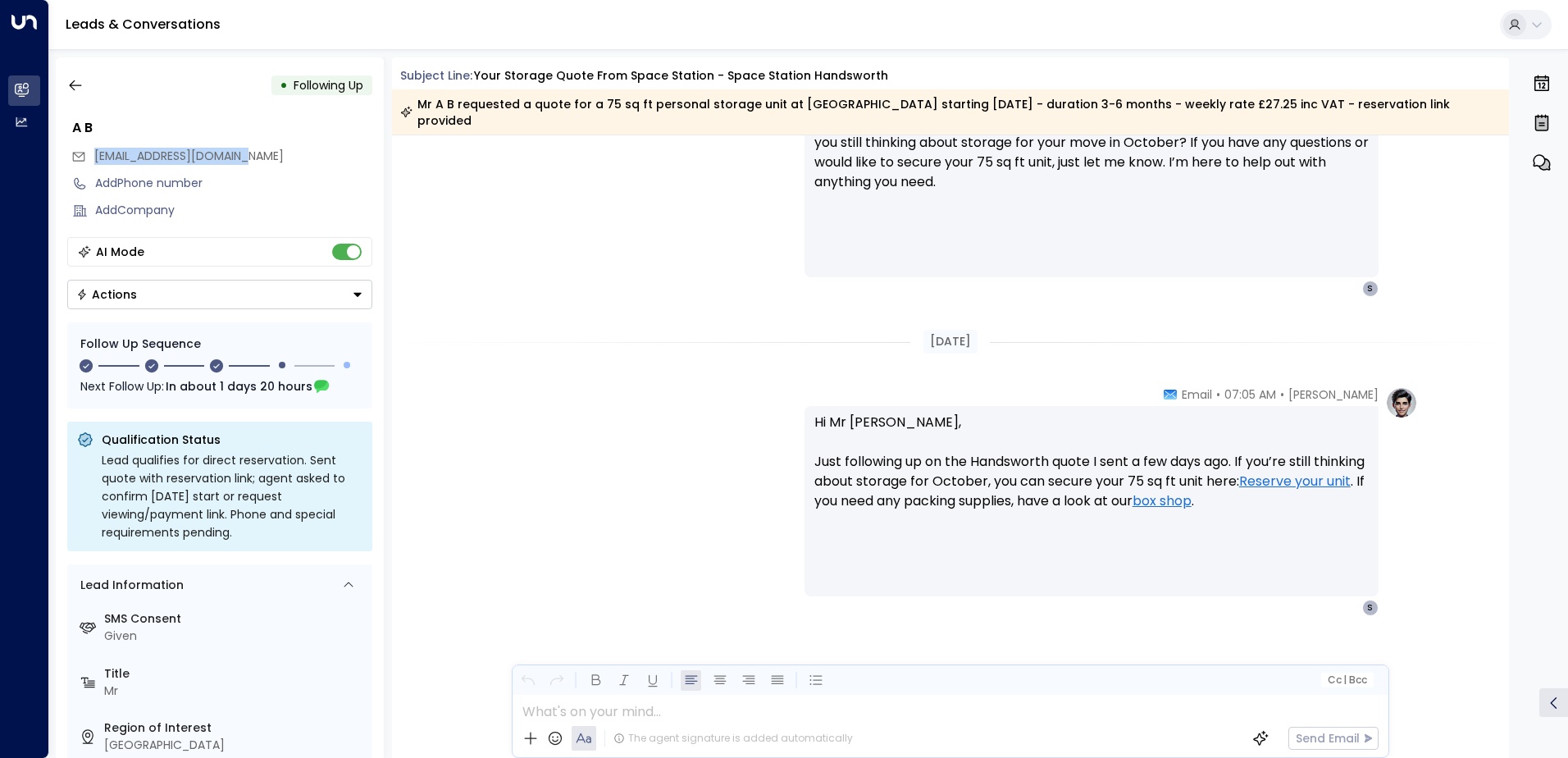
drag, startPoint x: 279, startPoint y: 158, endPoint x: 96, endPoint y: 154, distance: 183.0
click at [96, 154] on div "[EMAIL_ADDRESS][DOMAIN_NAME]" at bounding box center [221, 155] width 301 height 27
drag, startPoint x: 96, startPoint y: 154, endPoint x: 121, endPoint y: 153, distance: 25.0
copy span "[EMAIL_ADDRESS][DOMAIN_NAME]"
